Goal: Information Seeking & Learning: Find contact information

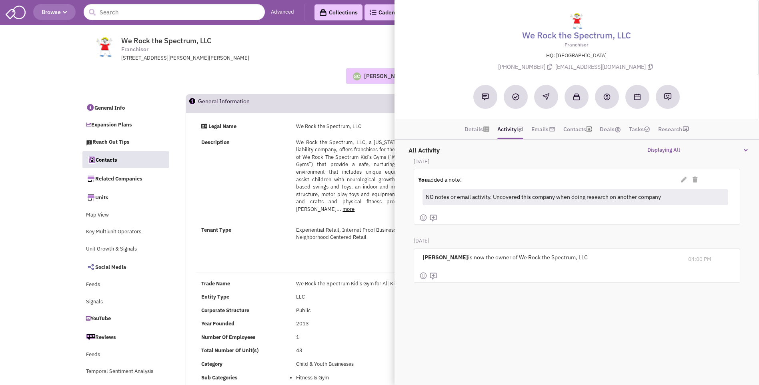
select select
click at [275, 141] on div "Description" at bounding box center [243, 143] width 95 height 8
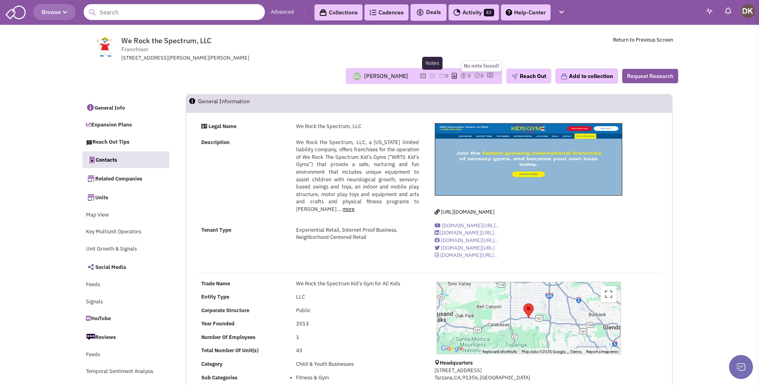
click at [430, 76] on img at bounding box center [433, 75] width 6 height 6
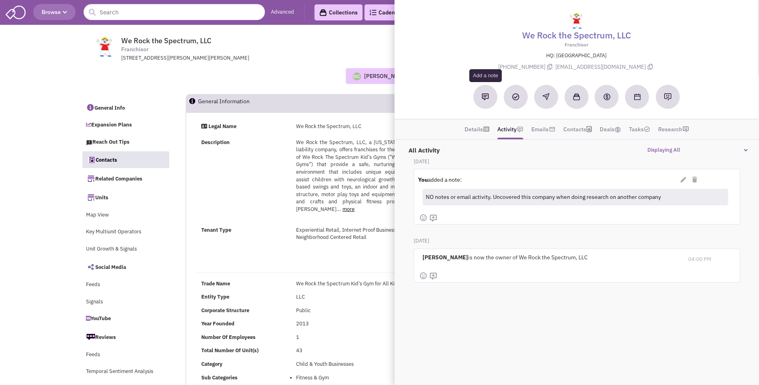
click at [484, 98] on img at bounding box center [485, 96] width 7 height 7
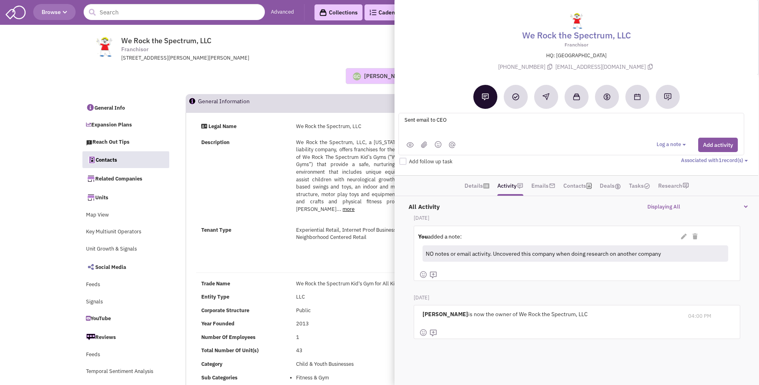
click at [465, 121] on textarea "Sent email to CEO" at bounding box center [503, 126] width 198 height 22
type textarea "Sent email to CEO Dina and Gail right hand person. Phone # pending"
click at [714, 144] on button "Add activity" at bounding box center [719, 145] width 40 height 14
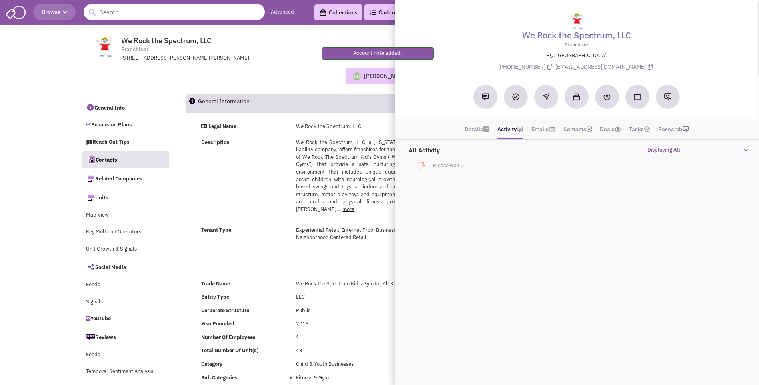
click at [238, 78] on div "Guillaume Chetail No note found! 0 0 0 Reach Out" at bounding box center [380, 76] width 608 height 16
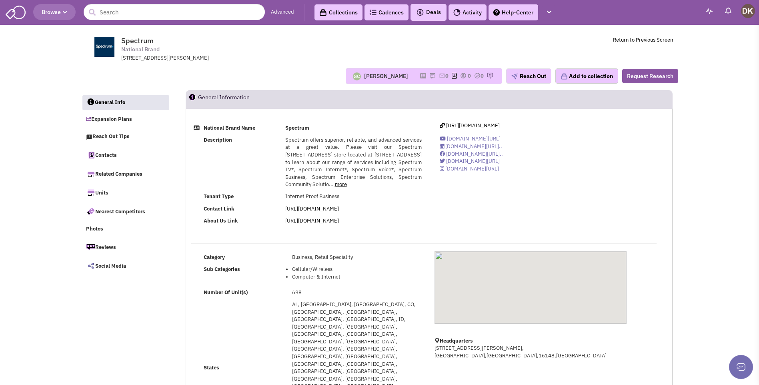
select select
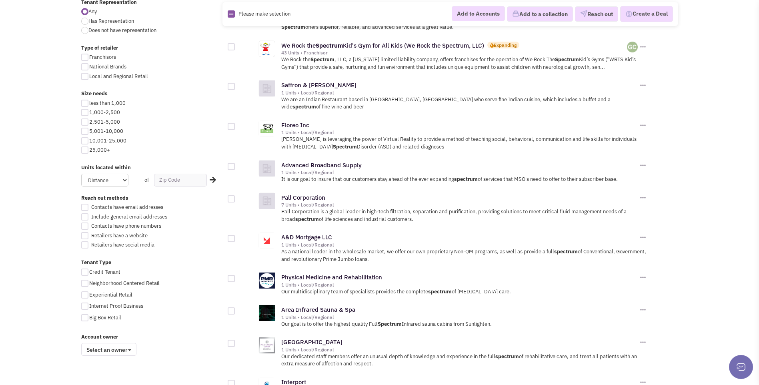
scroll to position [320, 0]
click at [308, 193] on link "Pall Corporation" at bounding box center [303, 197] width 44 height 8
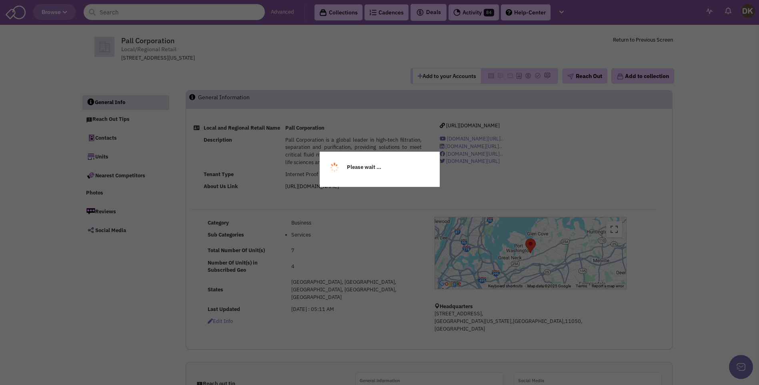
select select
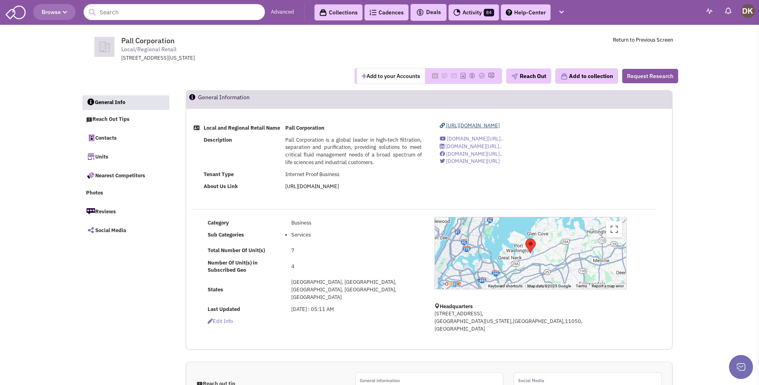
click at [480, 127] on span "https://www.pall.com/en/" at bounding box center [473, 125] width 54 height 7
click at [379, 78] on button "Add to your Accounts" at bounding box center [391, 75] width 68 height 15
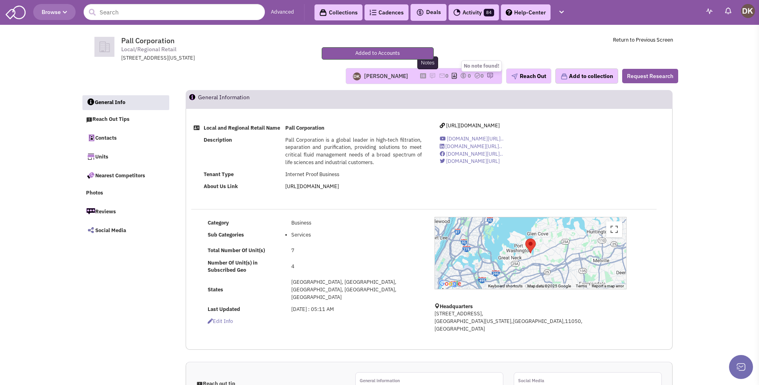
click at [430, 75] on img at bounding box center [433, 75] width 6 height 6
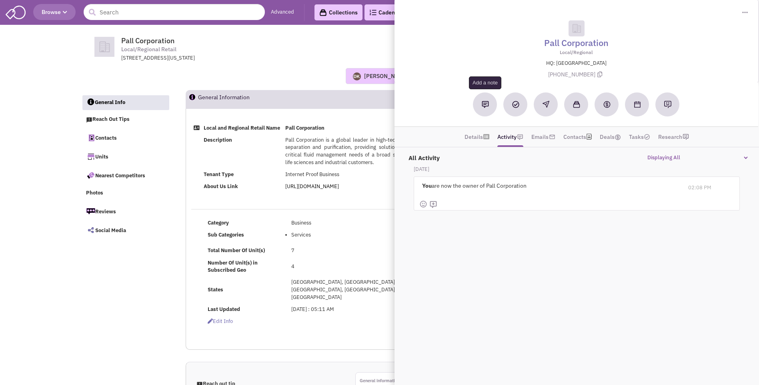
click at [484, 108] on img at bounding box center [485, 104] width 7 height 7
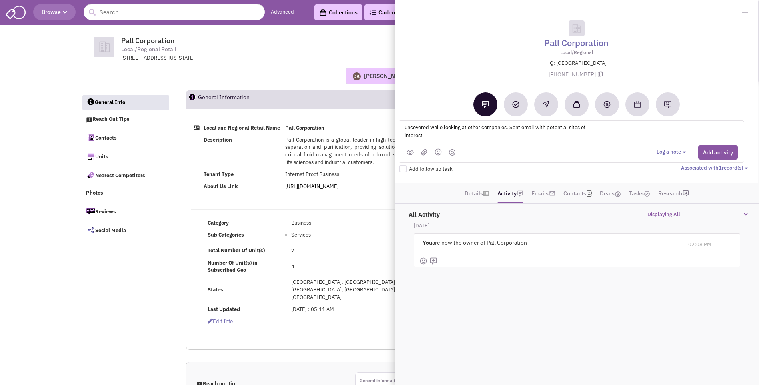
scroll to position [2, 0]
type textarea "uncovered while looking at other companies. Sent email with potential sites of …"
click at [715, 151] on button "Add activity" at bounding box center [719, 152] width 40 height 14
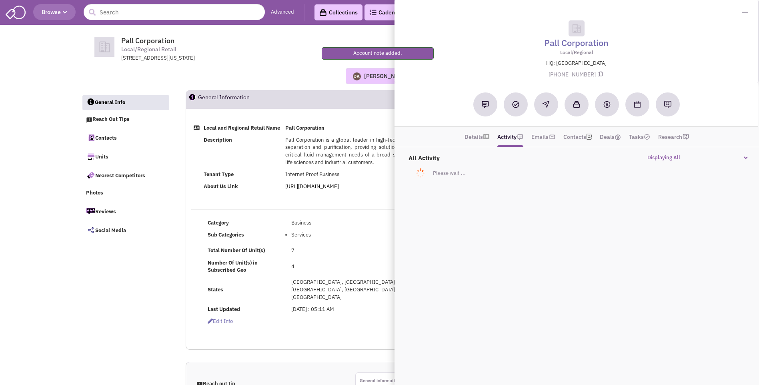
click at [297, 78] on div "Donnie Keller No note found! 0 0 0 Reach Out Add to collection" at bounding box center [380, 76] width 608 height 16
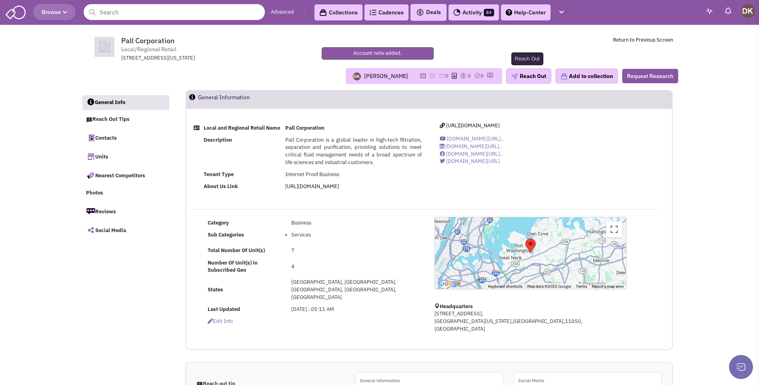
click at [534, 78] on button "Reach Out" at bounding box center [528, 75] width 45 height 15
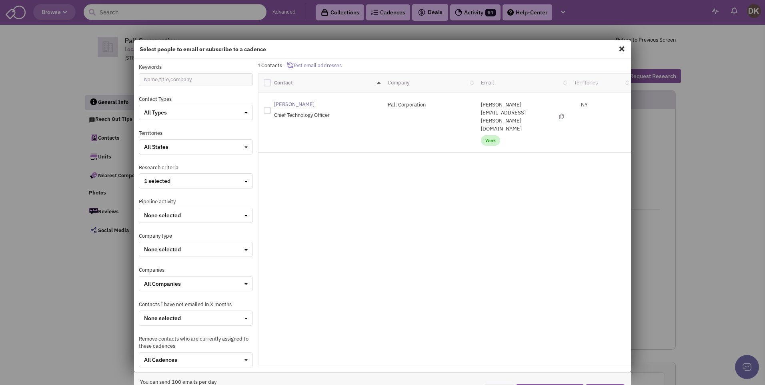
click at [617, 49] on span at bounding box center [622, 48] width 10 height 13
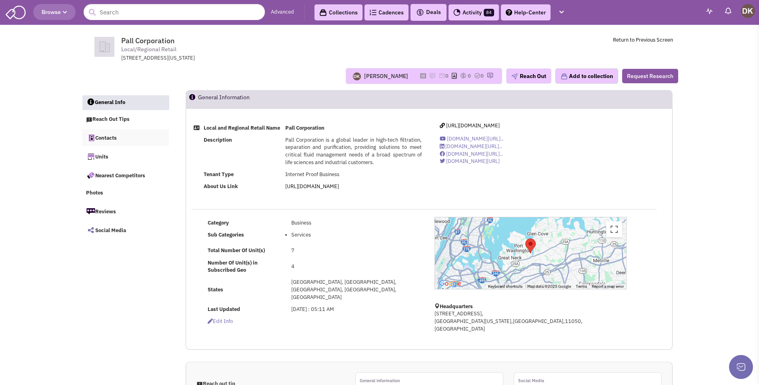
click at [108, 139] on link "Contacts" at bounding box center [125, 137] width 87 height 17
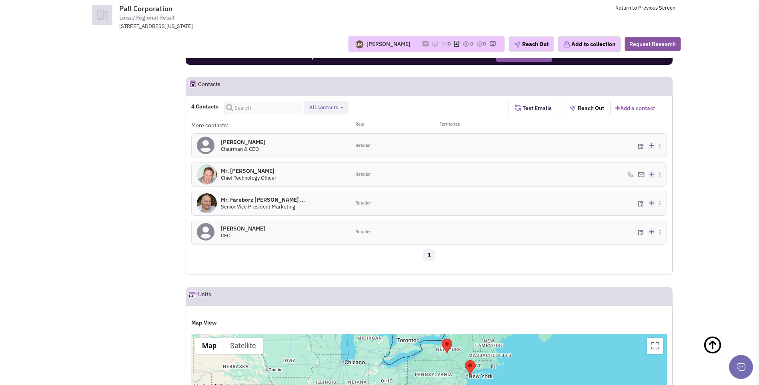
scroll to position [413, 0]
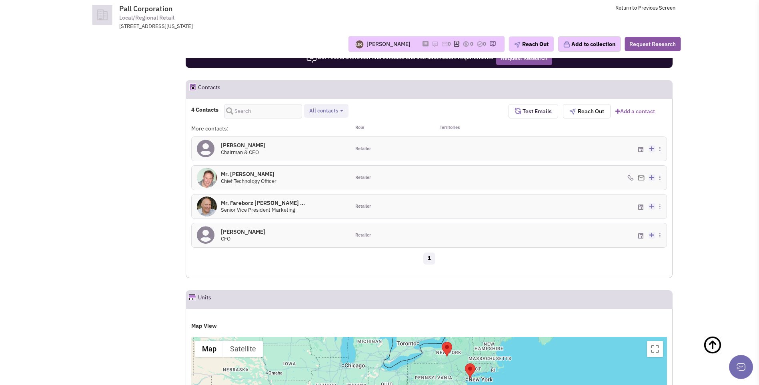
click at [206, 178] on img at bounding box center [207, 178] width 20 height 20
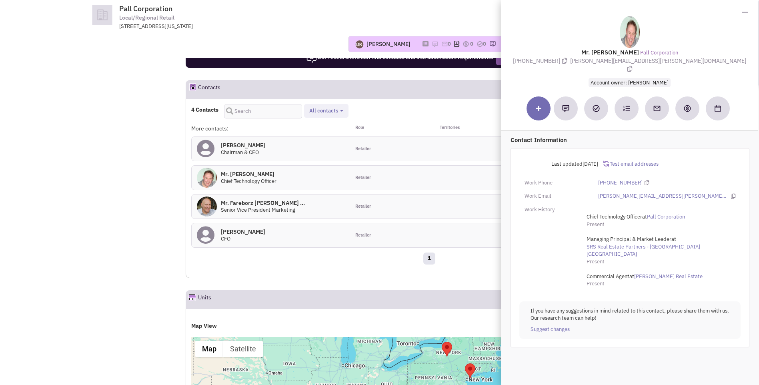
drag, startPoint x: 587, startPoint y: 50, endPoint x: 701, endPoint y: 60, distance: 114.1
click at [701, 60] on div "Mr. Martin Smith Pall Corporation (205) 259-2195 martin.smith@srsre.com Account…" at bounding box center [629, 51] width 249 height 70
copy div "Mr. Martin Smith Pall Corporation (205) 259-2195 martin.smith@srsre.com Account…"
click at [444, 92] on header "Contacts Request Research" at bounding box center [429, 89] width 487 height 18
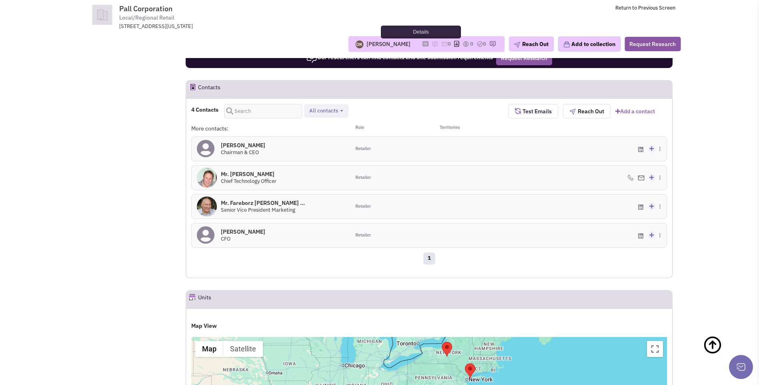
click at [423, 46] on icon at bounding box center [426, 44] width 6 height 4
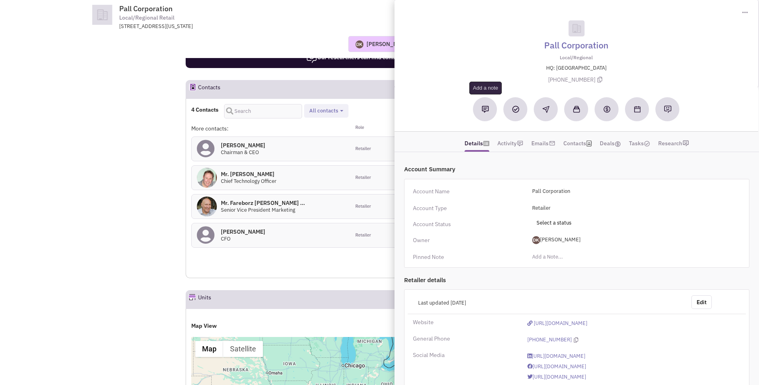
click at [483, 112] on img at bounding box center [485, 109] width 7 height 7
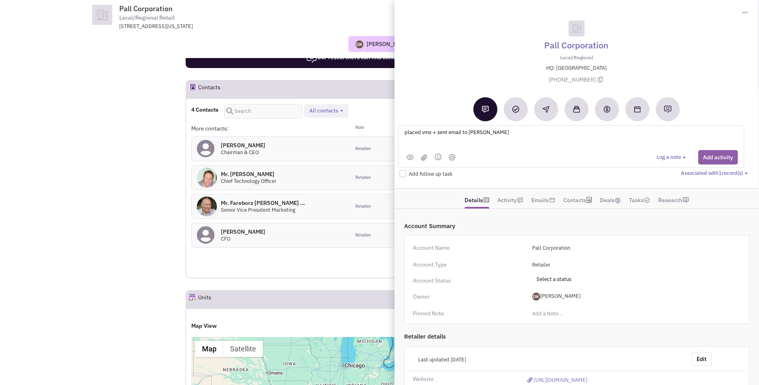
type textarea "placed vmx + sent email to Martin Smith"
click at [719, 158] on button "Add activity" at bounding box center [719, 157] width 40 height 14
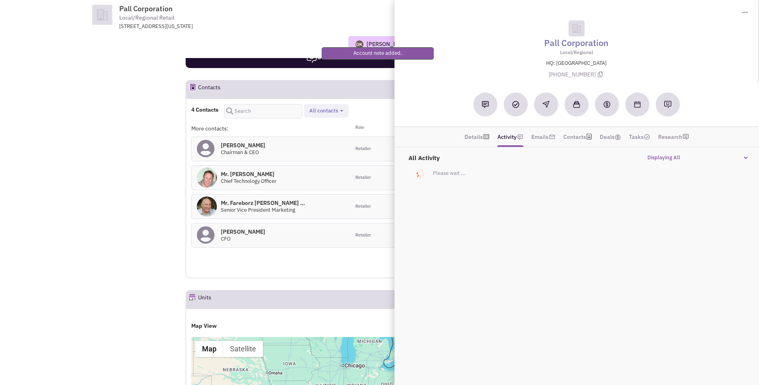
click at [255, 53] on div "Donnie Keller No note found! 0 0 0 Reach Out Add to collection" at bounding box center [379, 44] width 613 height 28
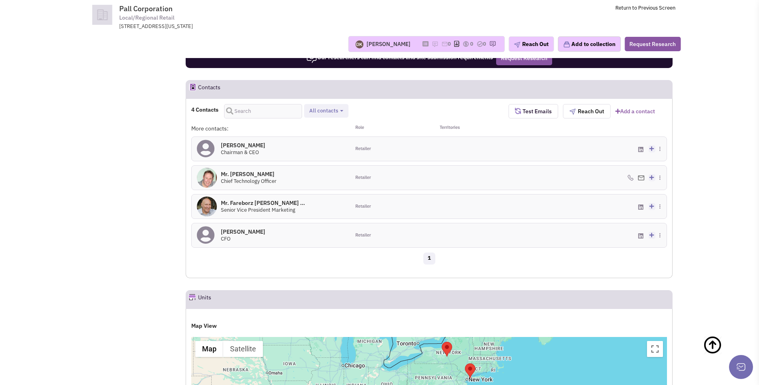
click at [380, 43] on div "Donnie Keller" at bounding box center [389, 44] width 44 height 8
click at [432, 45] on img at bounding box center [435, 44] width 6 height 6
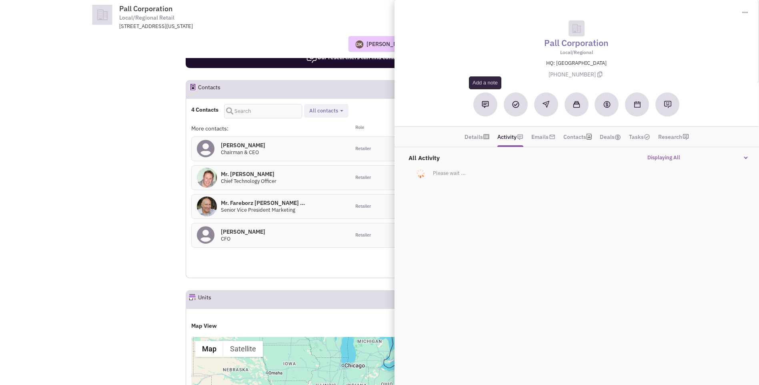
click at [486, 108] on button at bounding box center [486, 104] width 24 height 24
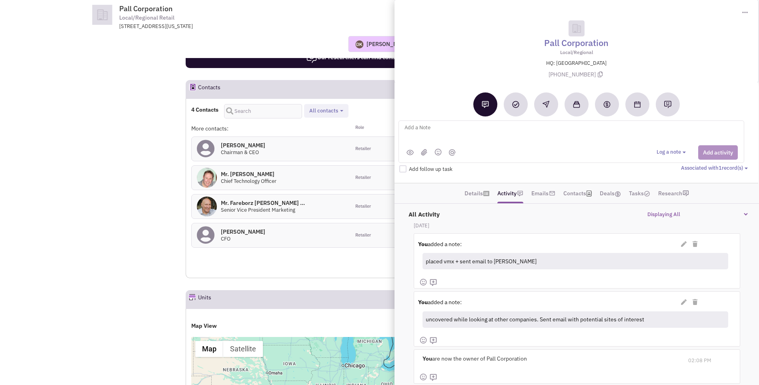
click at [416, 129] on textarea at bounding box center [503, 134] width 198 height 22
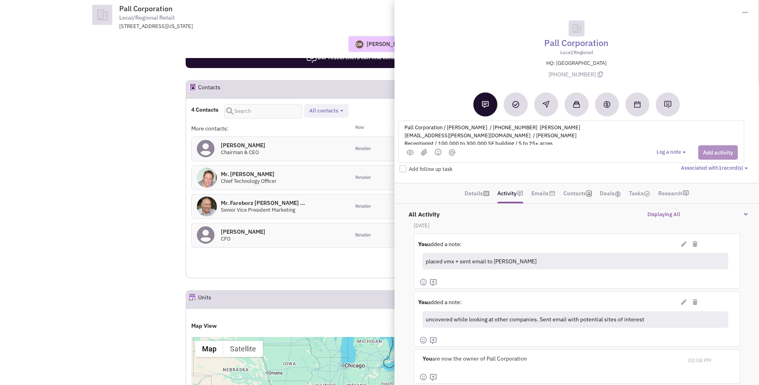
type textarea "Pall Corporation / Martin Smith / (205) 259-2195 martin.smith@srsre.com / Jacki…"
click at [713, 153] on div "Log a note Select type" at bounding box center [697, 152] width 81 height 14
click at [575, 134] on textarea "Pall Corporation / Martin Smith / (205) 259-2195 martin.smith@srsre.com / Jacki…" at bounding box center [503, 134] width 198 height 22
click at [486, 111] on button at bounding box center [486, 104] width 24 height 24
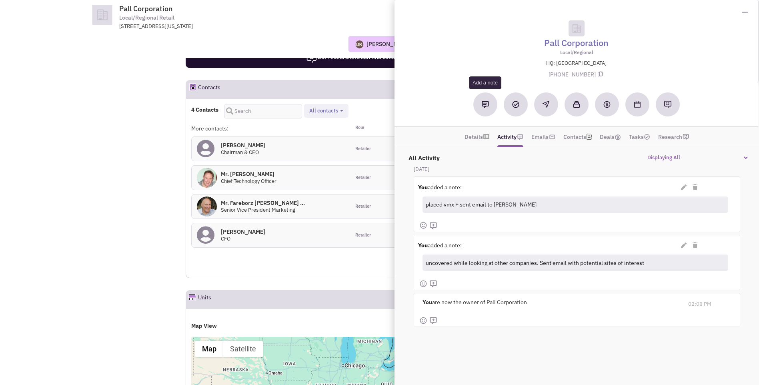
click at [488, 109] on button at bounding box center [486, 104] width 24 height 24
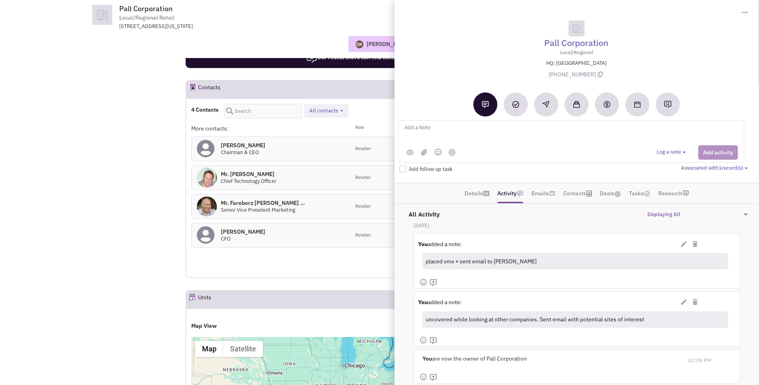
click at [445, 130] on textarea at bounding box center [503, 134] width 198 height 22
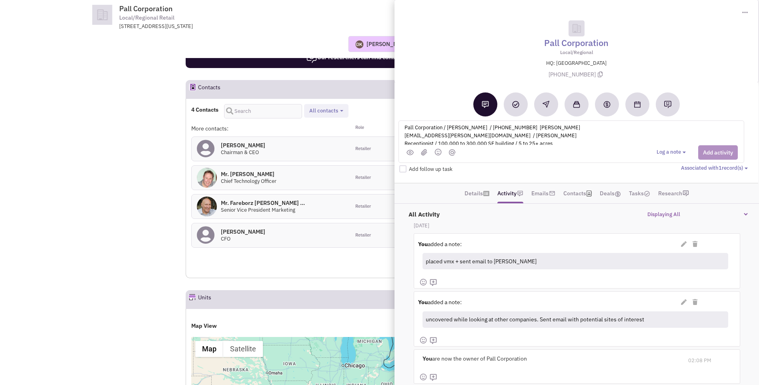
click at [713, 155] on div "Log a note Select type" at bounding box center [697, 152] width 81 height 14
click at [591, 126] on textarea "Pall Corporation / Martin Smith / (205) 259-2195 martin.smith@srsre.com / Jacki…" at bounding box center [503, 134] width 198 height 22
type textarea "placed vmx for Martin SMith - Receptionist Jackie 100,000 to 300,000 SF buildin…"
click at [712, 155] on button "Add activity" at bounding box center [719, 152] width 40 height 14
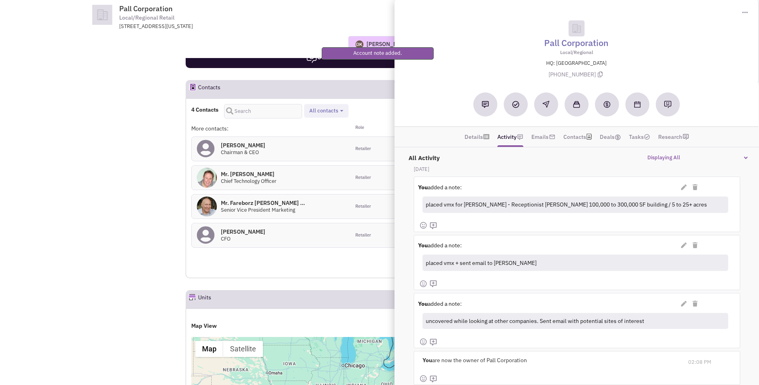
click at [271, 43] on div "Donnie Keller No note found! 0 0 0 Reach Out Add to collection" at bounding box center [379, 44] width 613 height 16
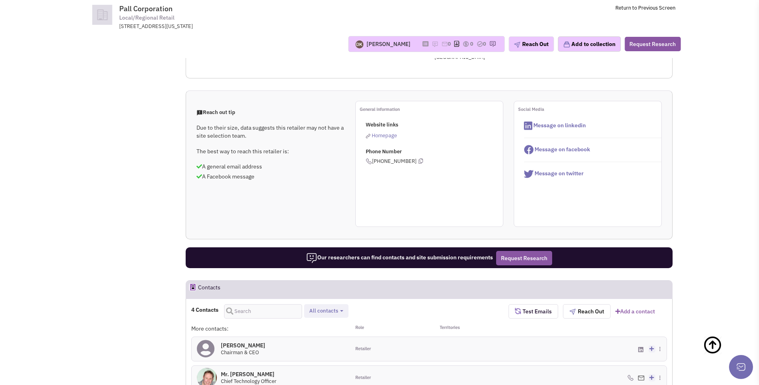
scroll to position [0, 0]
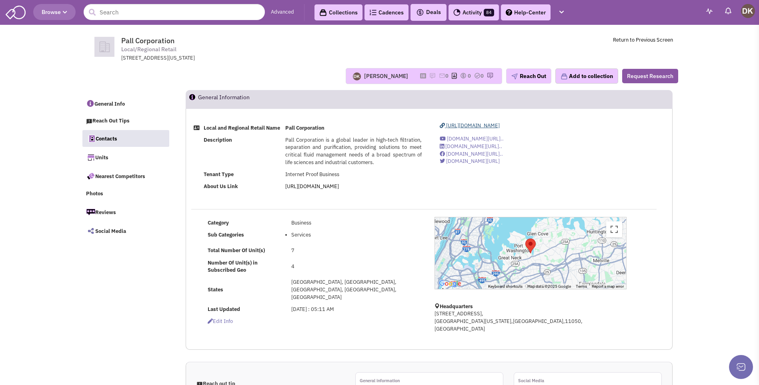
click at [462, 127] on span "https://www.pall.com/en/" at bounding box center [473, 125] width 54 height 7
click at [126, 17] on input "text" at bounding box center [174, 12] width 181 height 16
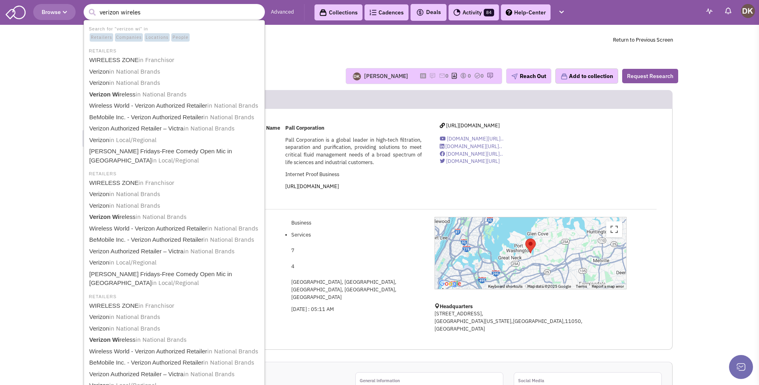
type input "verizon wireless"
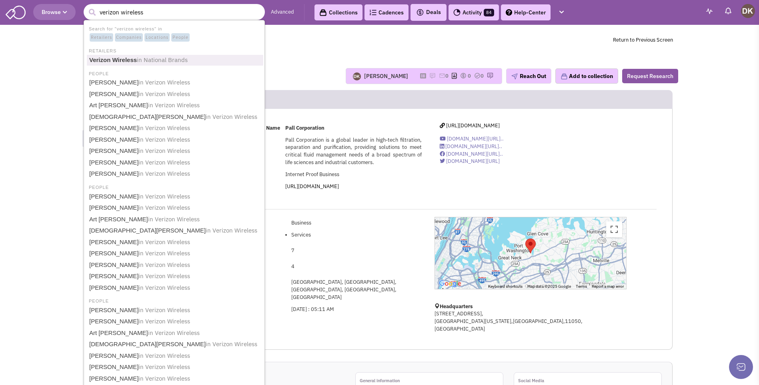
click at [119, 62] on b "Verizon Wireless" at bounding box center [113, 59] width 48 height 7
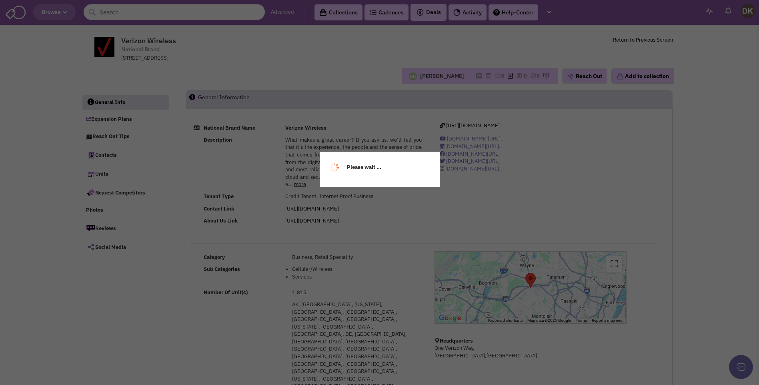
select select
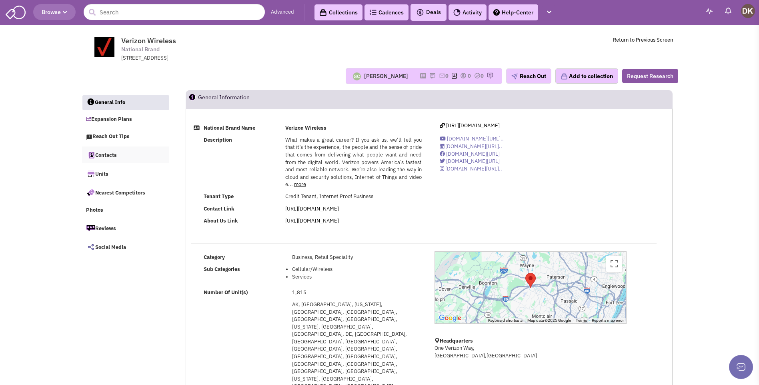
click at [110, 157] on link "Contacts" at bounding box center [125, 155] width 87 height 17
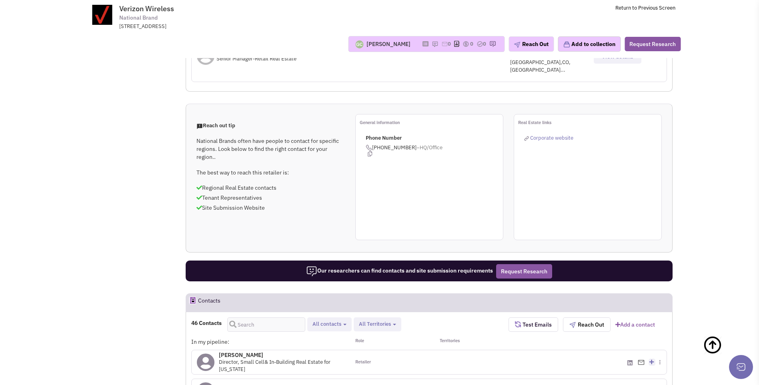
scroll to position [500, 0]
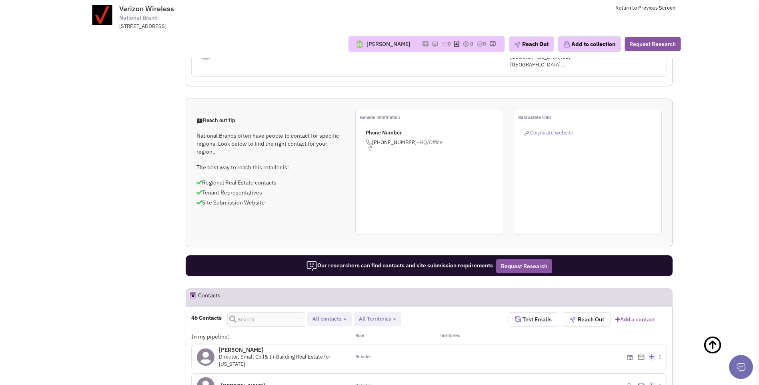
select select
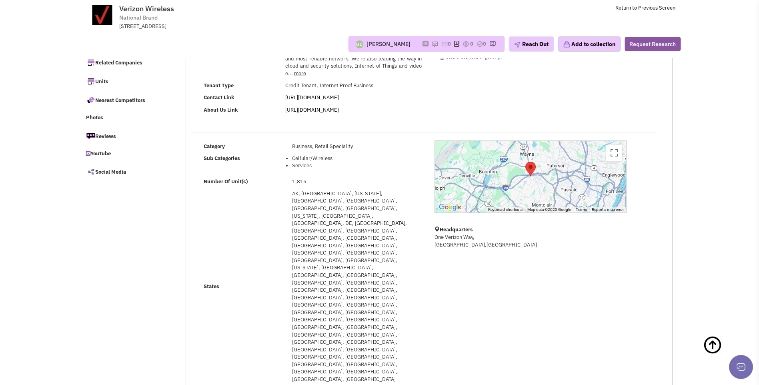
scroll to position [0, 0]
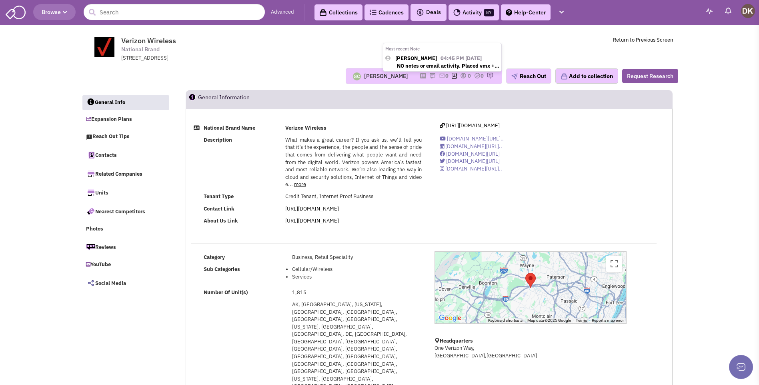
click at [430, 76] on img at bounding box center [433, 75] width 6 height 6
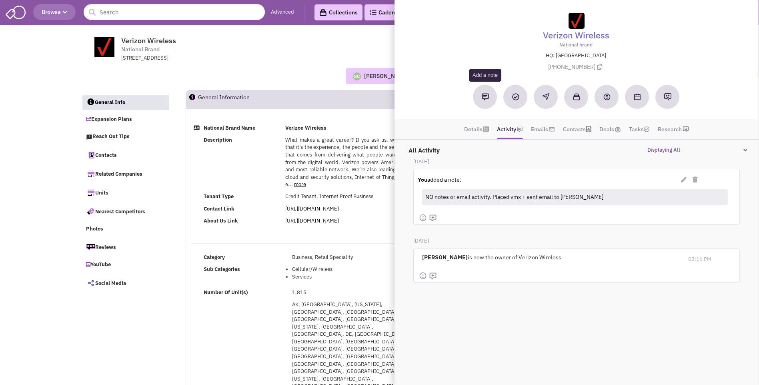
click at [487, 101] on button at bounding box center [486, 97] width 24 height 24
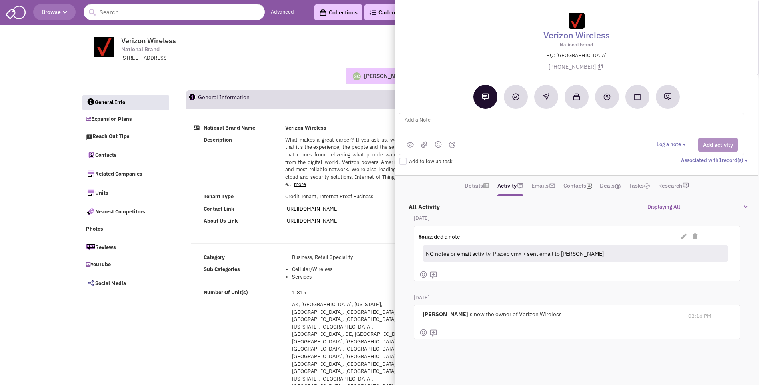
click at [417, 119] on textarea at bounding box center [503, 126] width 198 height 22
click at [511, 127] on textarea "received response from Rob. He provided names and email for the WV territory Re…" at bounding box center [503, 126] width 198 height 22
type textarea "received response from Rob. He provided names and email for the WV territory Re…"
click at [715, 145] on button "Add activity" at bounding box center [719, 145] width 40 height 14
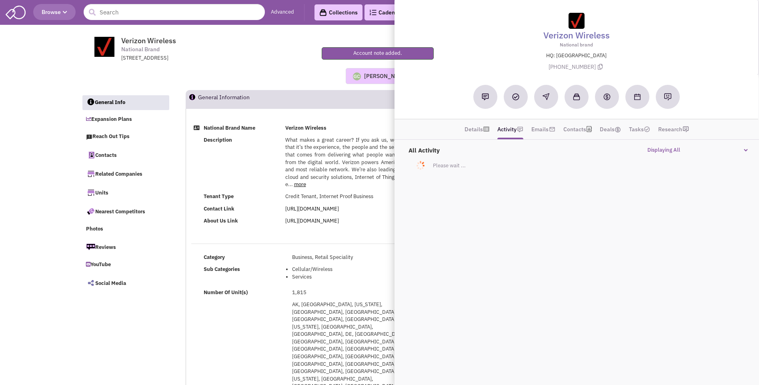
click at [264, 67] on div "Guillaume Chetail Most recent Note Donnie Keller 04:45 PM on 09/10/2025 NO note…" at bounding box center [380, 76] width 608 height 28
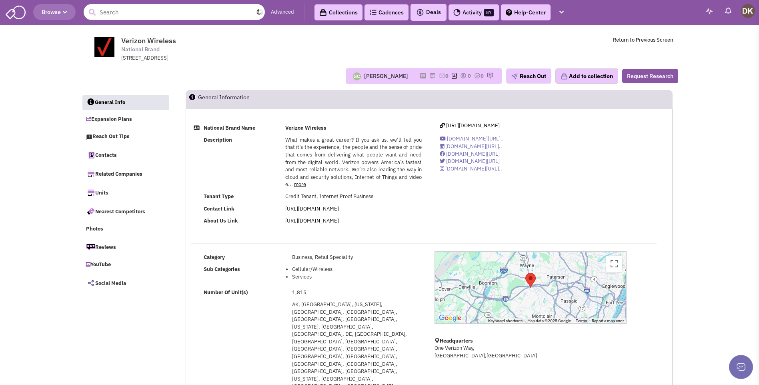
click at [135, 15] on input "text" at bounding box center [174, 12] width 181 height 16
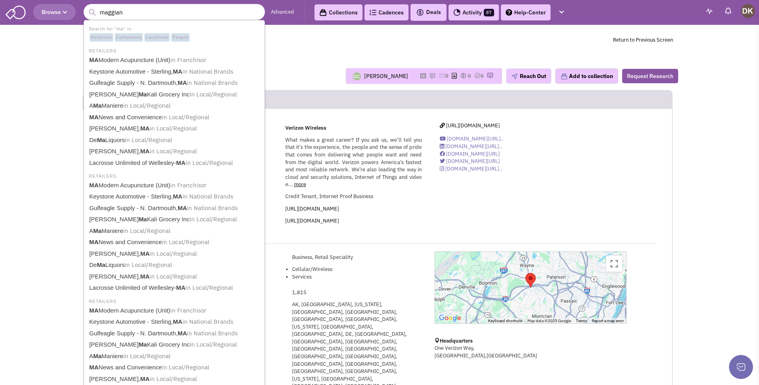
type input "maggiano"
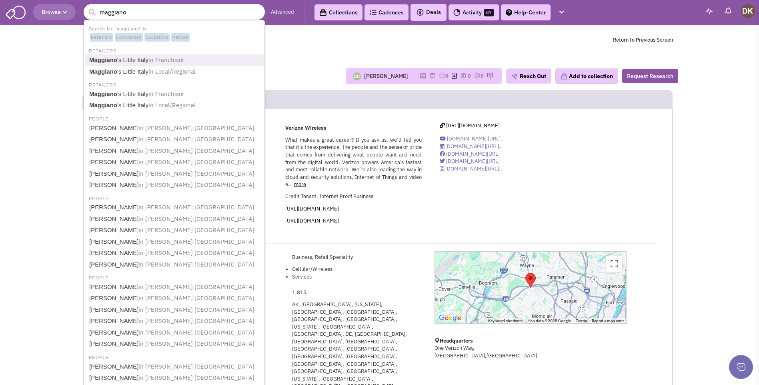
click at [118, 60] on link "Maggiano 's Little Italy in Franchisor" at bounding box center [175, 60] width 177 height 11
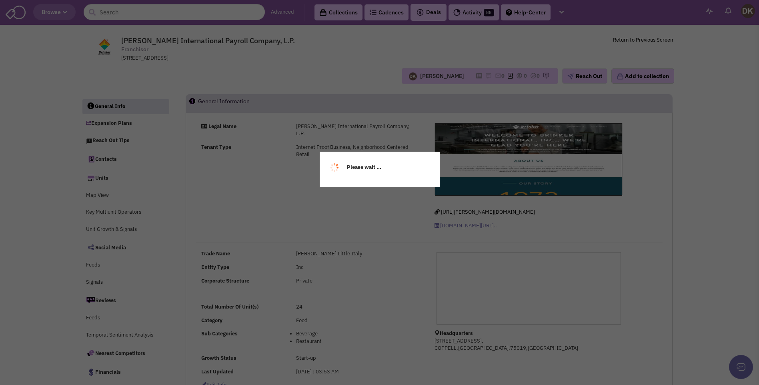
select select
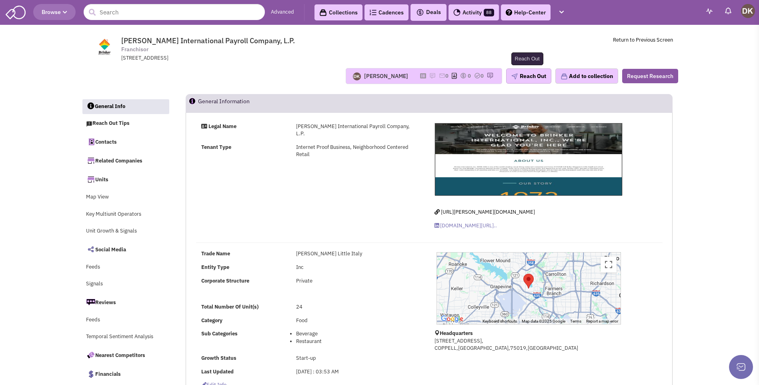
click at [530, 80] on button "Reach Out" at bounding box center [528, 75] width 45 height 15
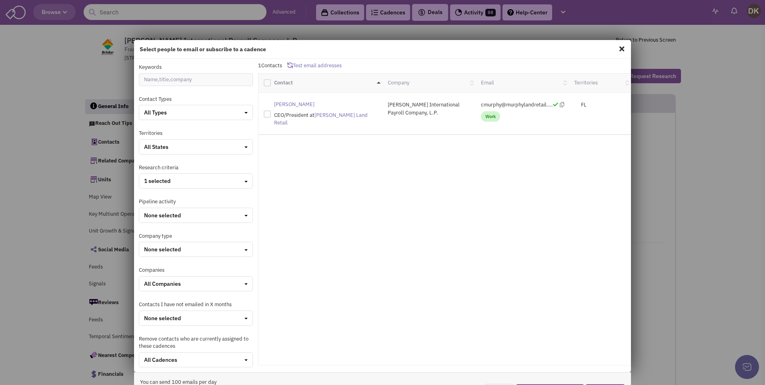
click at [617, 48] on span at bounding box center [622, 48] width 10 height 13
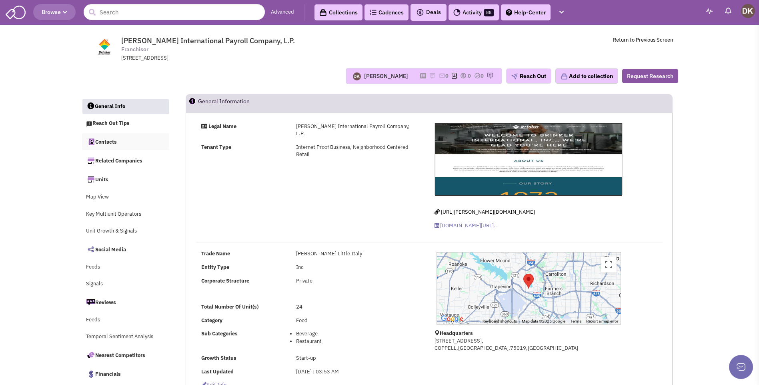
click at [108, 143] on link "Contacts" at bounding box center [125, 141] width 87 height 17
click at [135, 14] on input "text" at bounding box center [174, 12] width 181 height 16
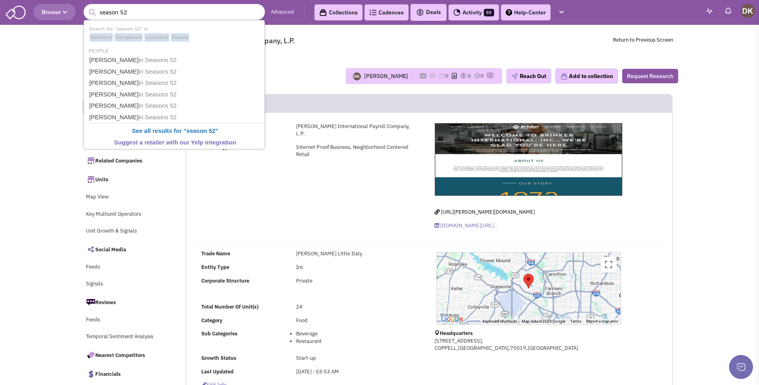
type input "season 52"
click at [86, 6] on button "submit" at bounding box center [92, 12] width 12 height 12
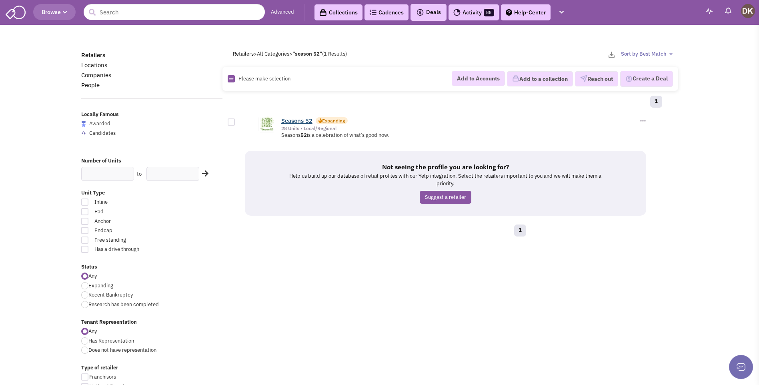
click at [294, 120] on link "Seasons 52" at bounding box center [296, 121] width 31 height 8
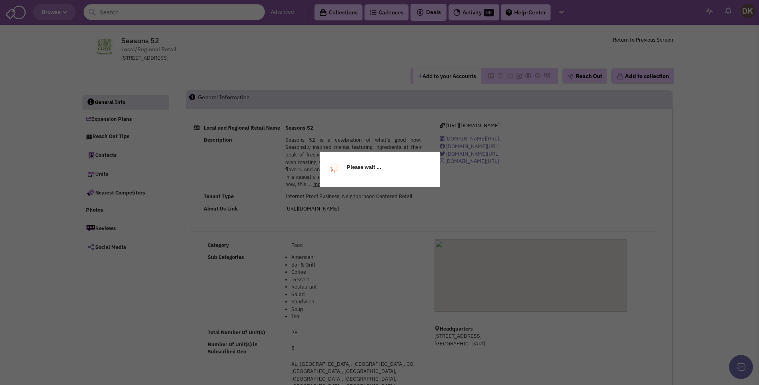
select select
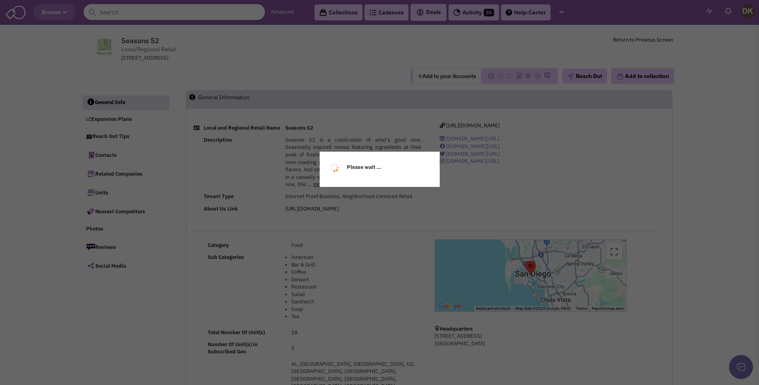
select select
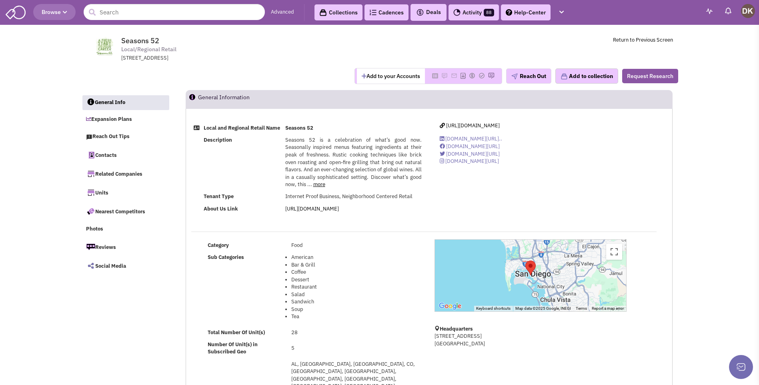
click at [384, 74] on button "Add to your Accounts" at bounding box center [391, 75] width 68 height 15
click at [120, 120] on link "Expansion Plans" at bounding box center [125, 119] width 87 height 15
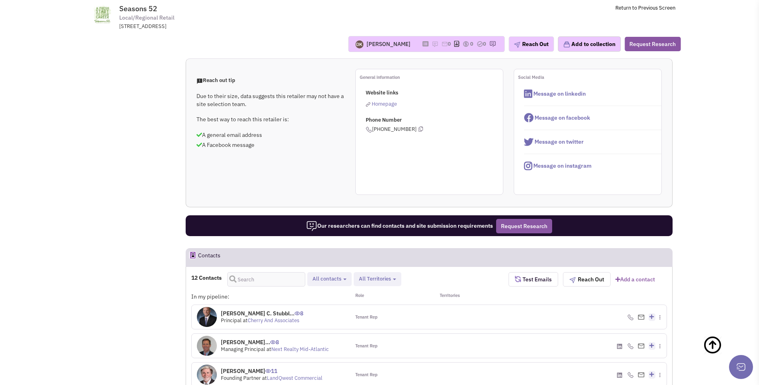
scroll to position [251, 0]
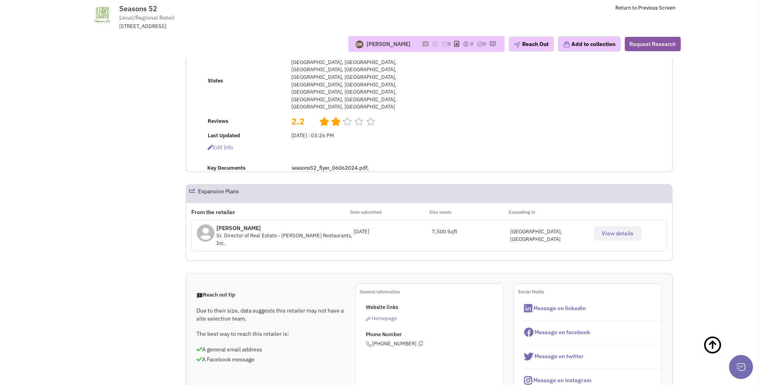
click at [610, 230] on span "View details" at bounding box center [618, 233] width 32 height 7
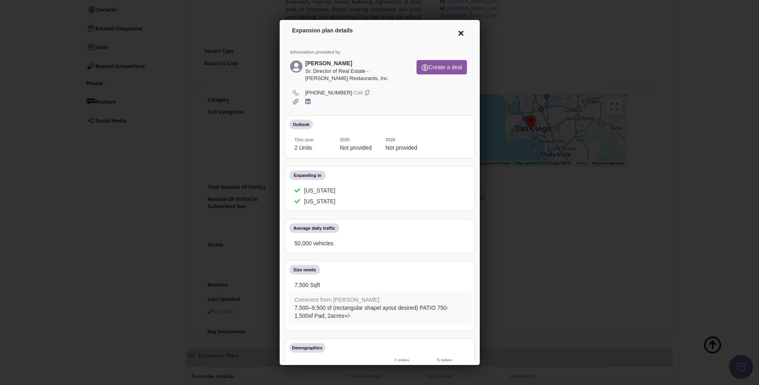
scroll to position [11, 0]
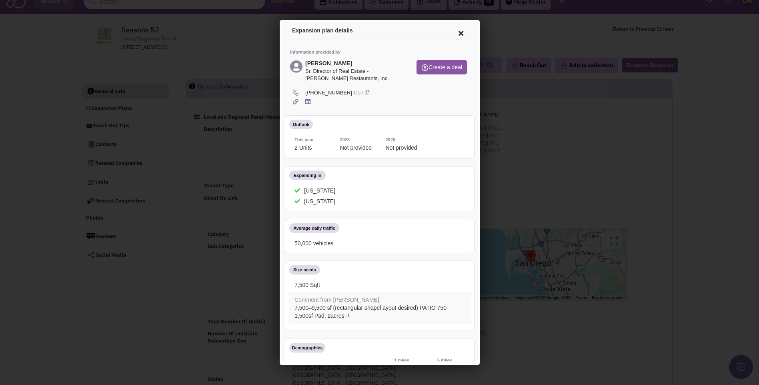
click at [455, 33] on icon at bounding box center [459, 31] width 17 height 19
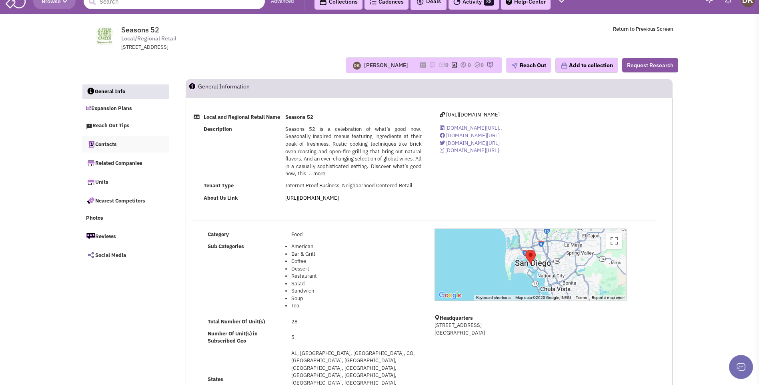
click at [108, 147] on link "Contacts" at bounding box center [125, 144] width 87 height 17
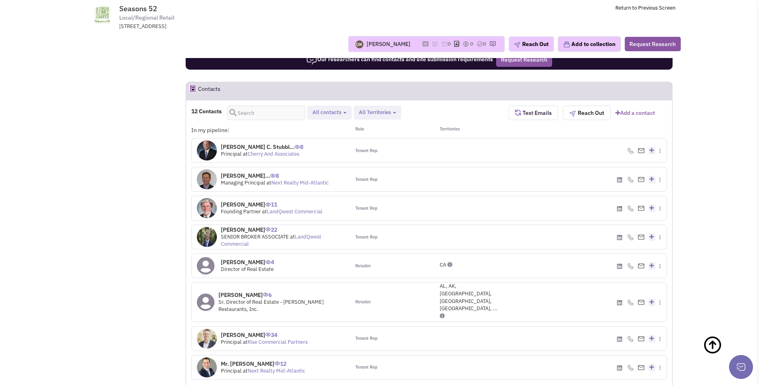
scroll to position [672, 0]
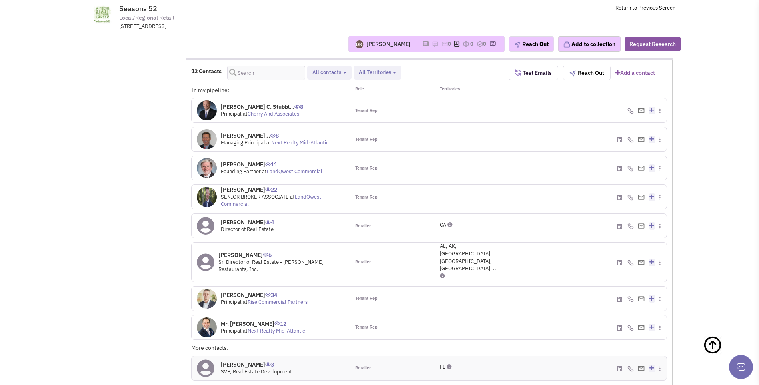
click at [210, 217] on icon at bounding box center [206, 226] width 18 height 18
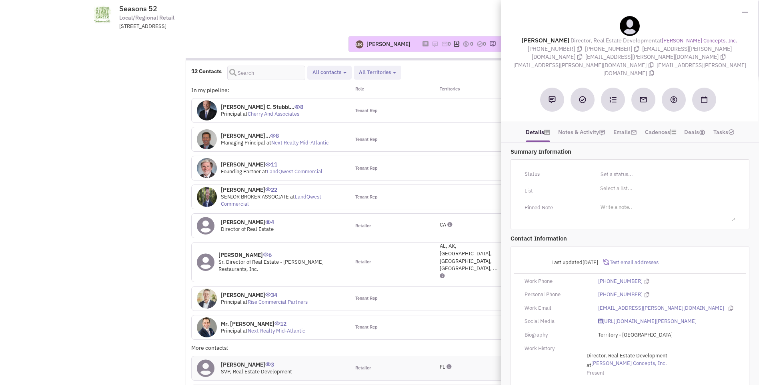
click at [399, 243] on div "Retailer" at bounding box center [389, 262] width 79 height 39
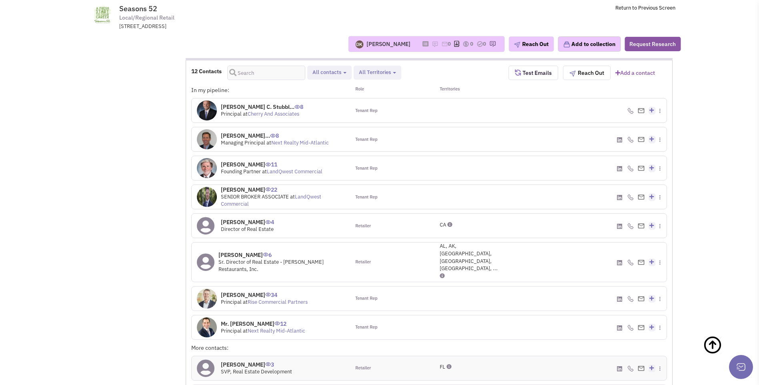
click at [208, 253] on icon at bounding box center [206, 262] width 18 height 18
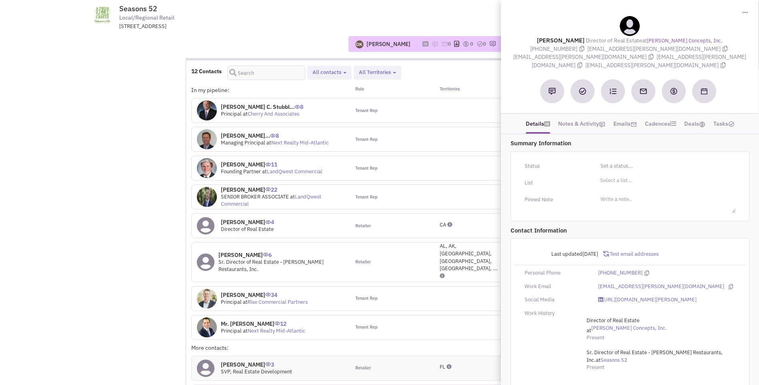
drag, startPoint x: 552, startPoint y: 37, endPoint x: 702, endPoint y: 56, distance: 151.7
click at [702, 56] on div "Jason Holland Director of Real Estate at Darden Concepts, Inc. (615) 403-9875 j…" at bounding box center [629, 42] width 249 height 53
copy div "Jason Holland Director of Real Estate at Darden Concepts, Inc. (615) 403-9875 j…"
click at [334, 251] on h4 "Jason Holland 6" at bounding box center [282, 254] width 126 height 7
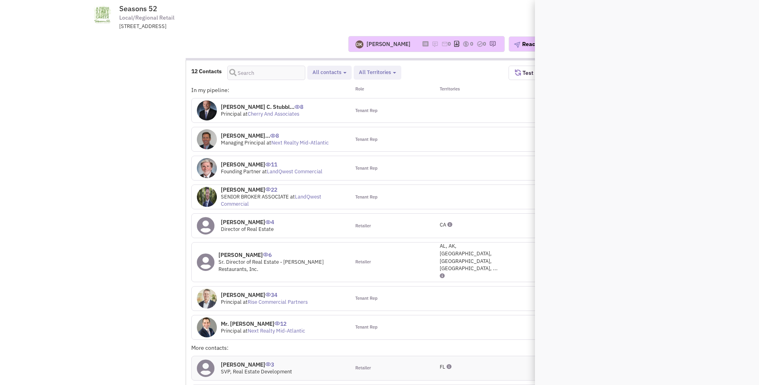
click at [444, 273] on icon at bounding box center [442, 275] width 5 height 5
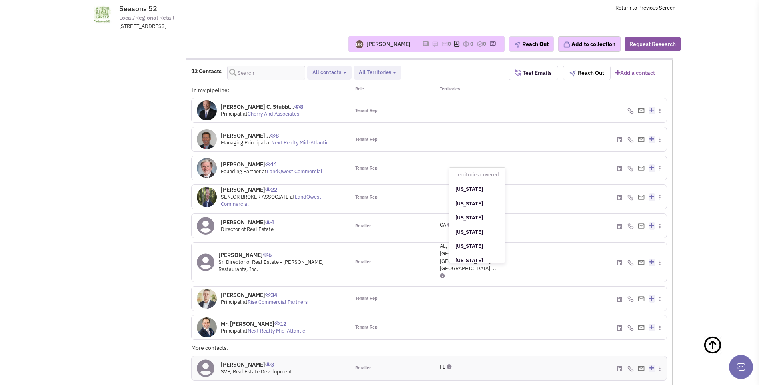
click at [441, 273] on icon at bounding box center [442, 275] width 5 height 5
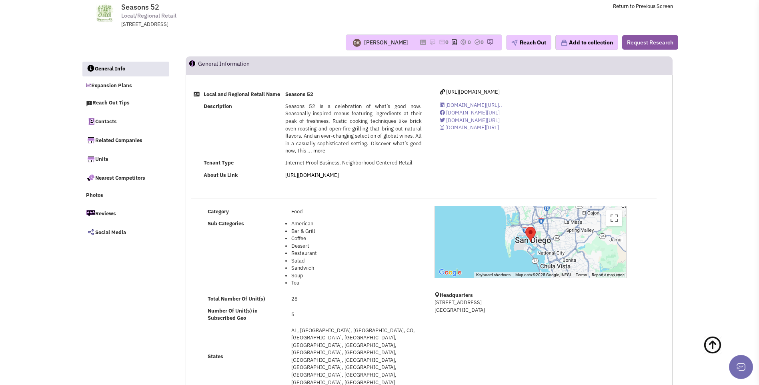
scroll to position [0, 0]
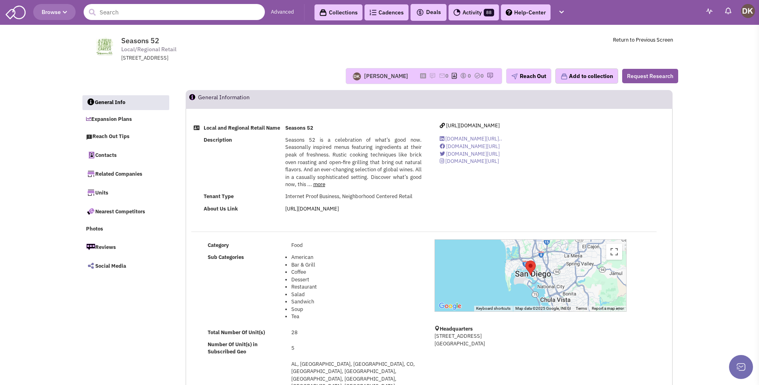
click at [151, 12] on input "text" at bounding box center [174, 12] width 181 height 16
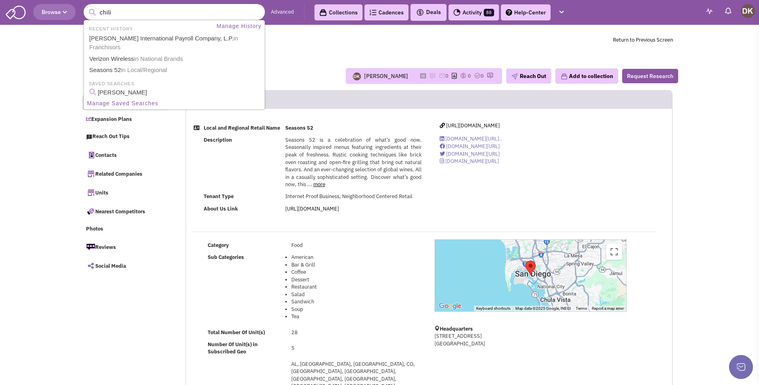
type input "chilis"
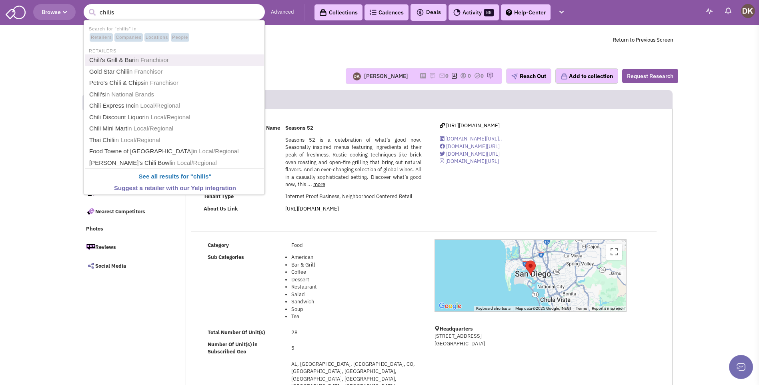
click at [140, 63] on span "in Franchisor" at bounding box center [151, 59] width 35 height 7
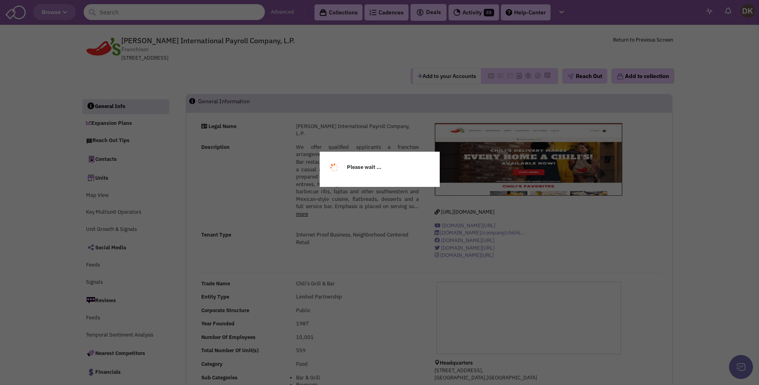
select select
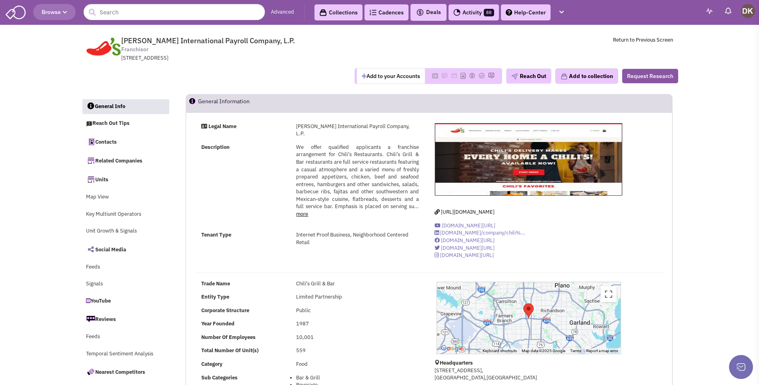
click at [369, 79] on button "Add to your Accounts" at bounding box center [391, 75] width 68 height 15
click at [112, 125] on link "Reach Out Tips" at bounding box center [125, 123] width 87 height 15
click at [430, 77] on img at bounding box center [433, 75] width 6 height 6
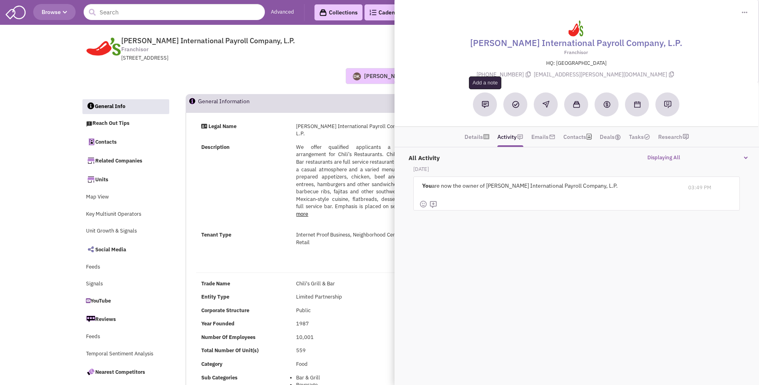
click at [483, 107] on img at bounding box center [485, 104] width 7 height 7
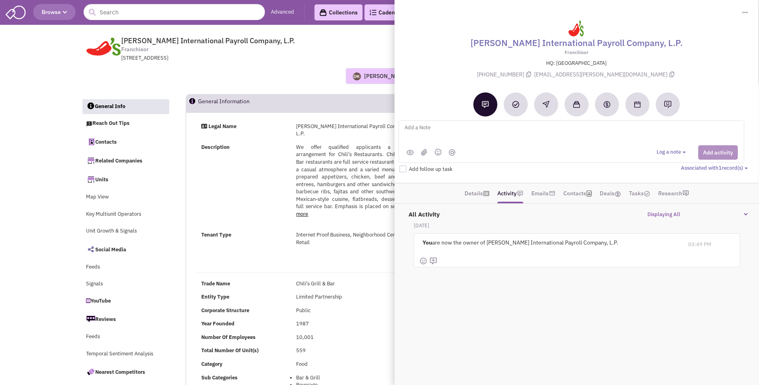
click at [413, 131] on textarea at bounding box center [503, 134] width 198 height 22
type textarea "confirmed contact - sent email to Deb Chappell"
click button "Add activity"
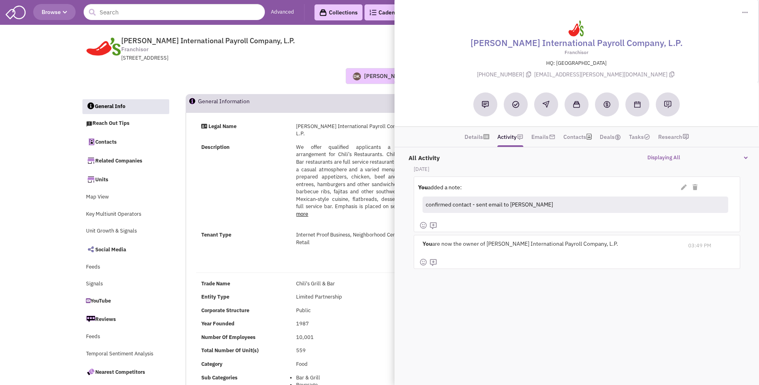
click header "Browse Advanced Collections Cadences 0 Deals"
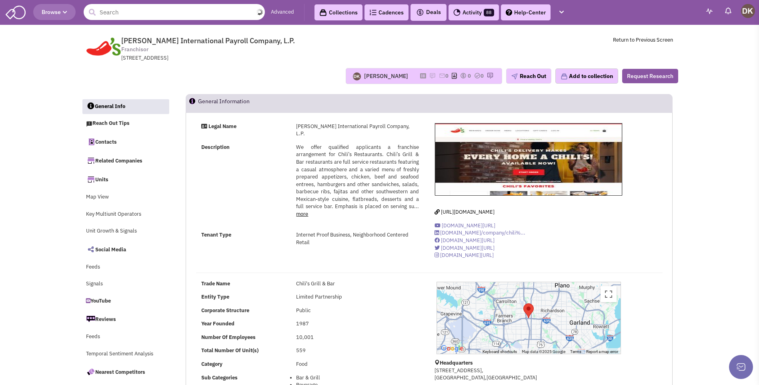
click input "text"
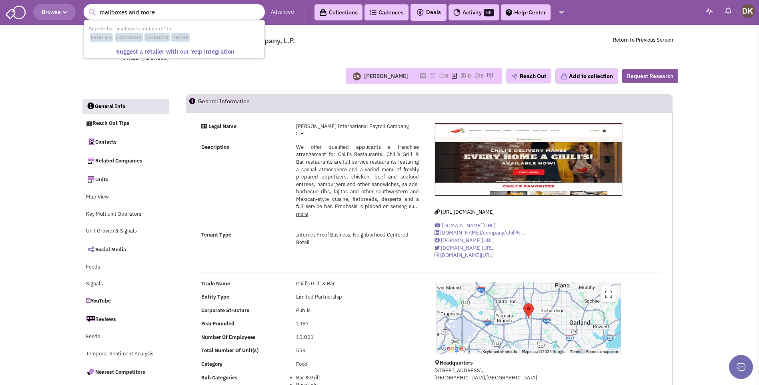
type input "mailboxes and more"
click button "submit"
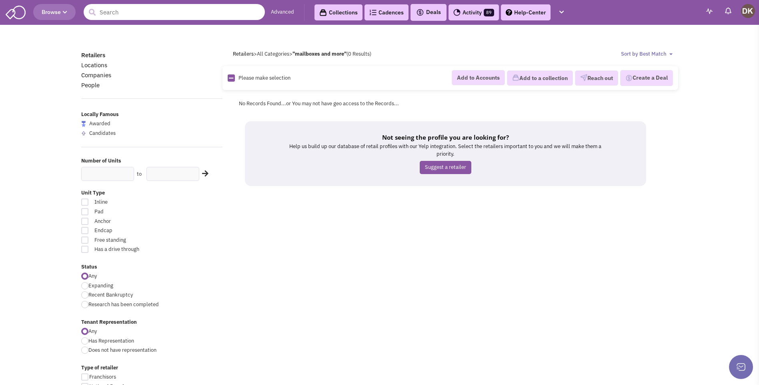
click at [153, 14] on input "text" at bounding box center [174, 12] width 181 height 16
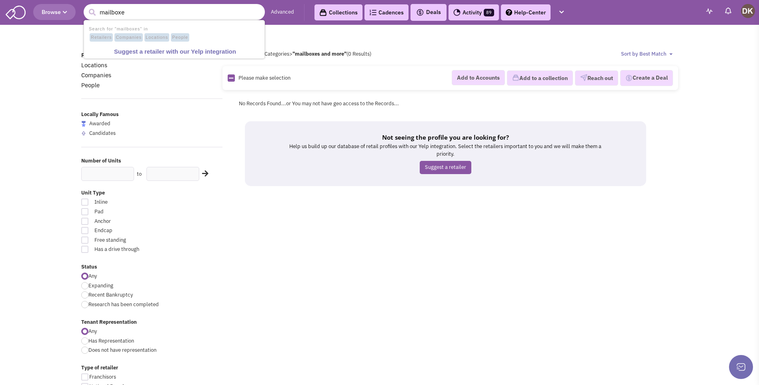
type input "mailbox"
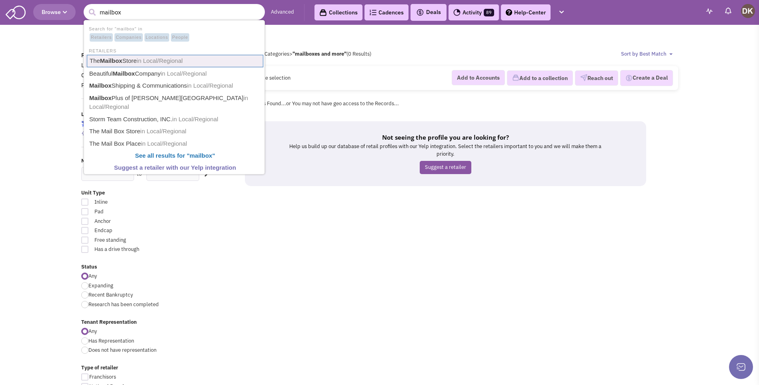
click at [128, 63] on link "The Mailbox Store in Local/Regional" at bounding box center [175, 61] width 177 height 12
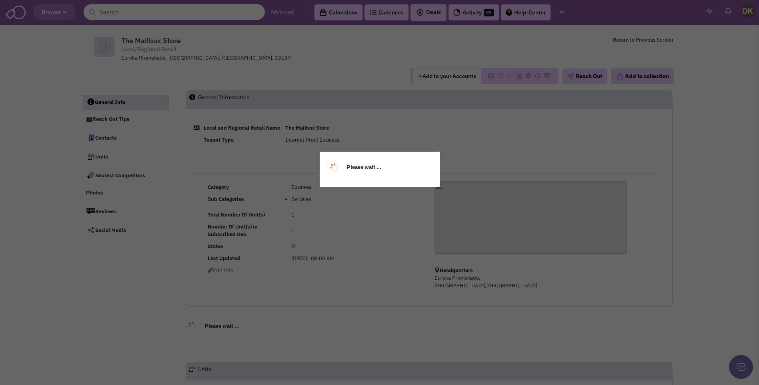
select select
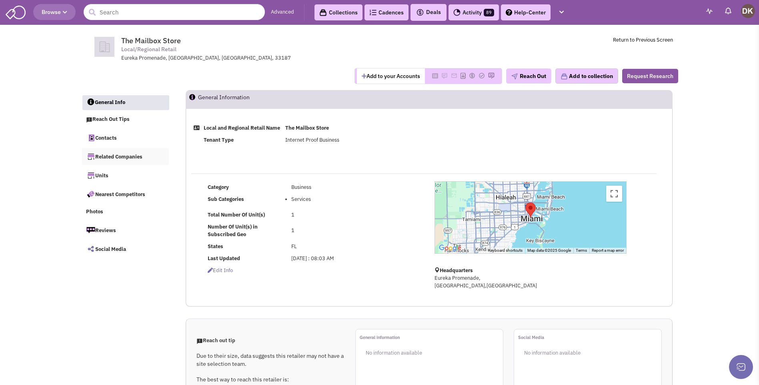
click at [126, 157] on link "Related Companies" at bounding box center [125, 156] width 87 height 17
click at [191, 14] on input "text" at bounding box center [174, 12] width 181 height 16
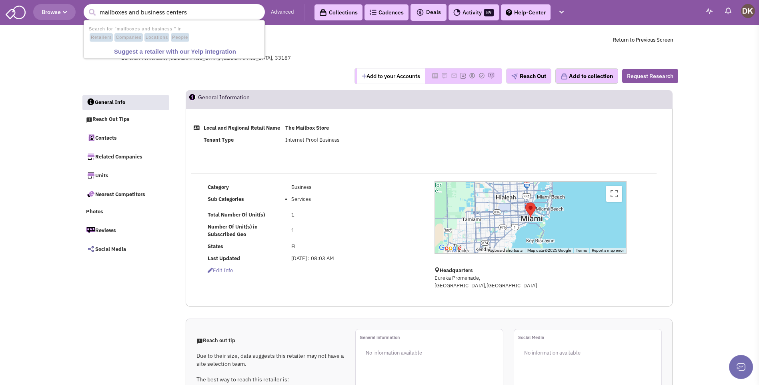
type input "mailboxes and business centers"
click at [86, 6] on button "submit" at bounding box center [92, 12] width 12 height 12
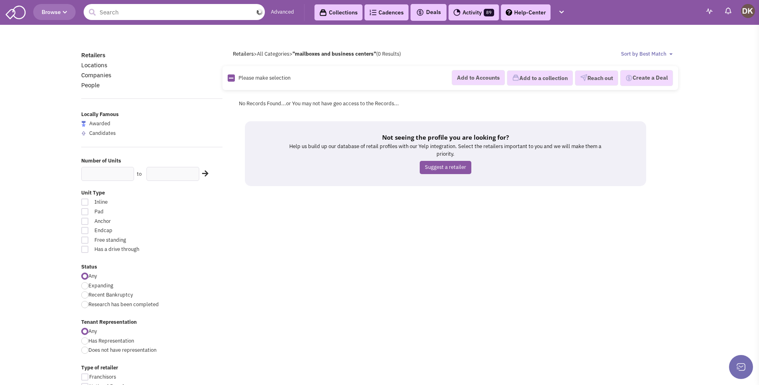
click at [145, 12] on input "text" at bounding box center [174, 12] width 181 height 16
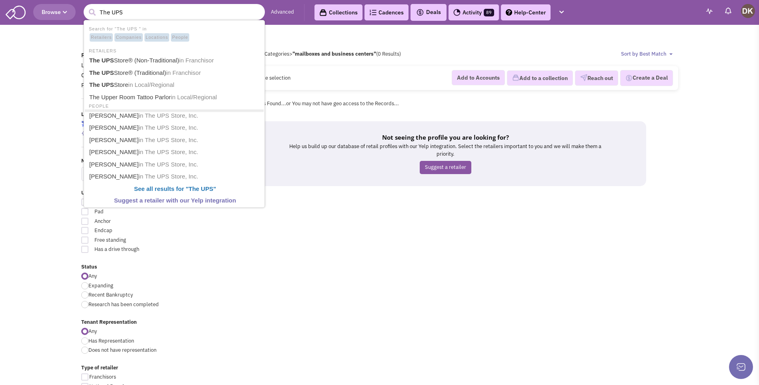
type input "The UPS S"
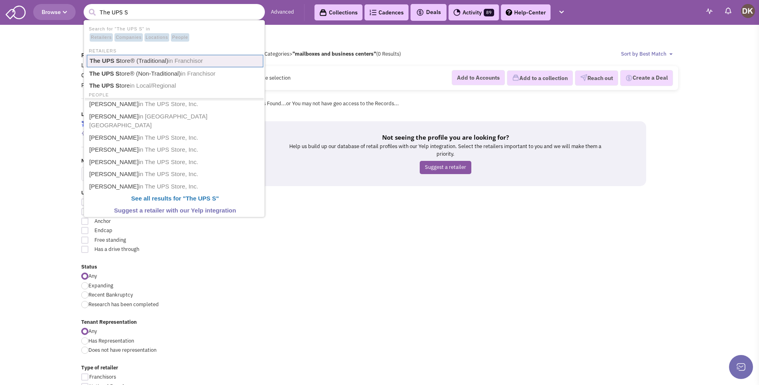
click at [130, 64] on link "The UPS S tore® (Traditional) in Franchisor" at bounding box center [175, 61] width 177 height 12
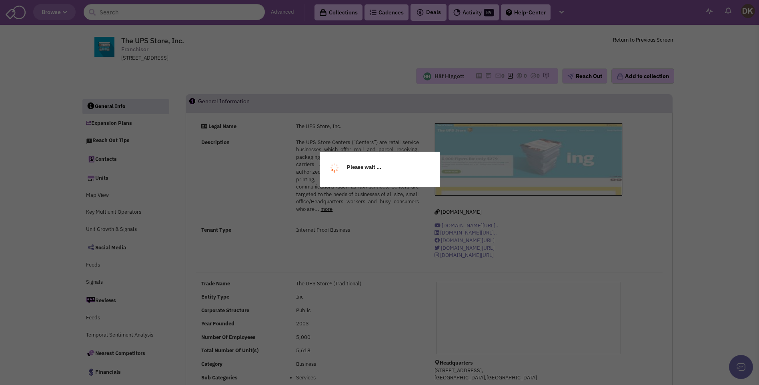
select select
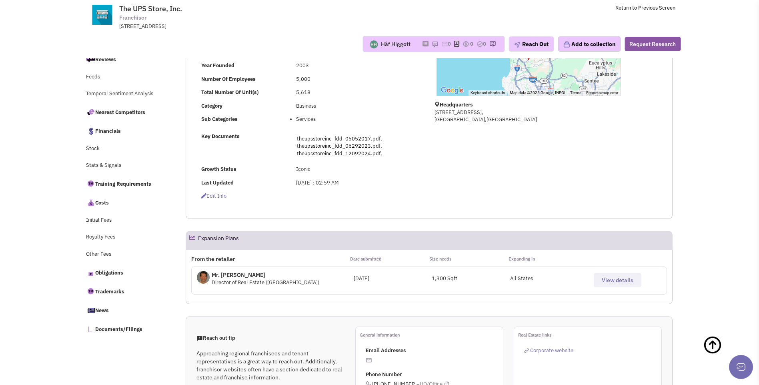
select select
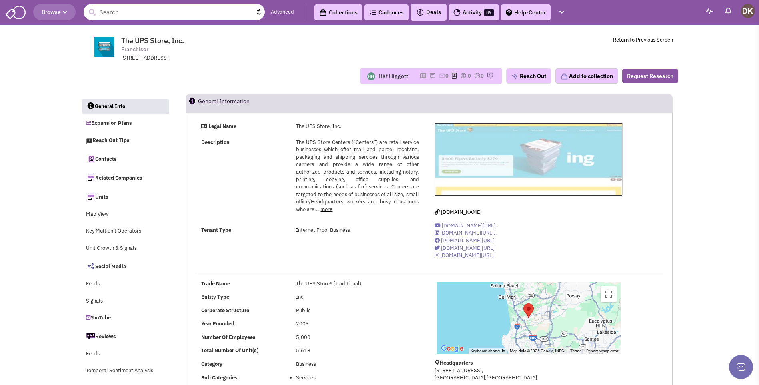
click at [167, 5] on input "text" at bounding box center [174, 12] width 181 height 16
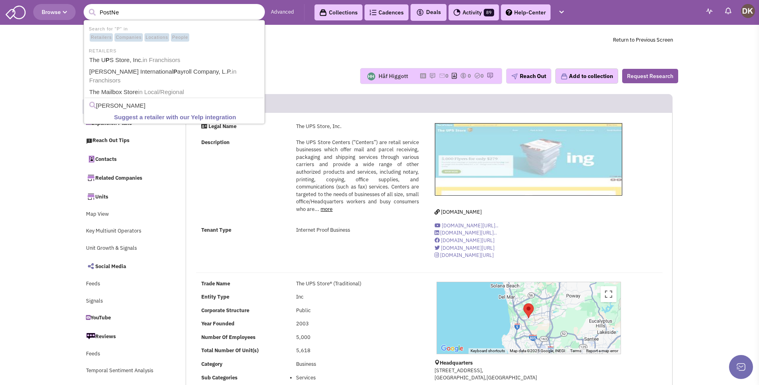
type input "PostNet"
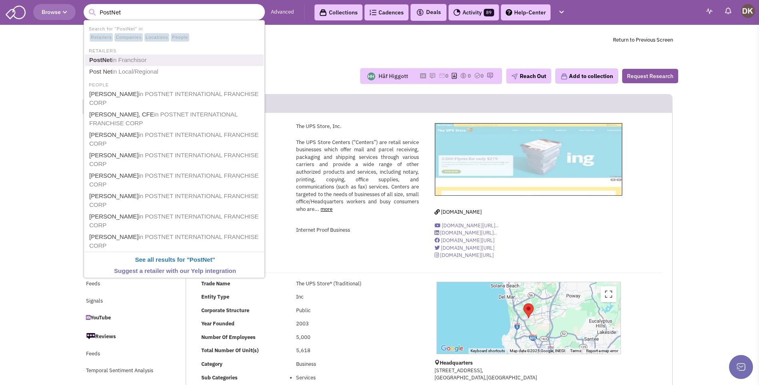
click at [112, 63] on span "in Franchisor" at bounding box center [129, 59] width 35 height 7
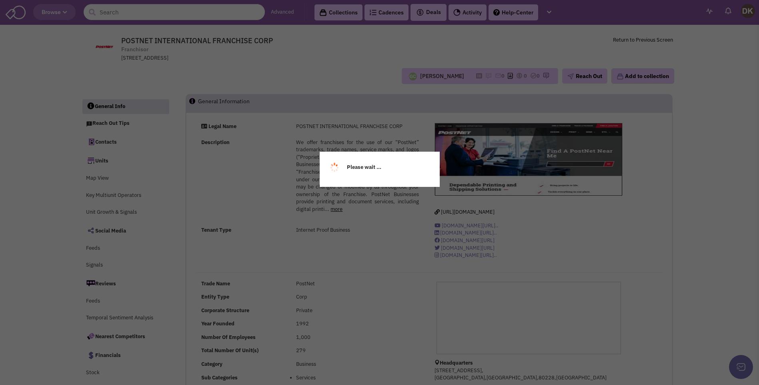
select select
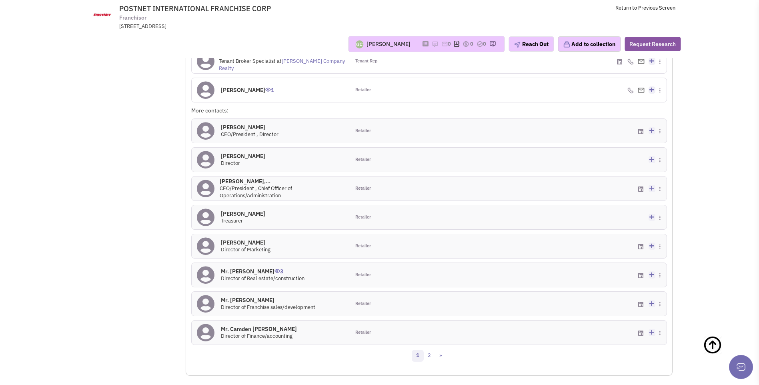
scroll to position [681, 0]
click at [204, 276] on icon at bounding box center [206, 274] width 18 height 18
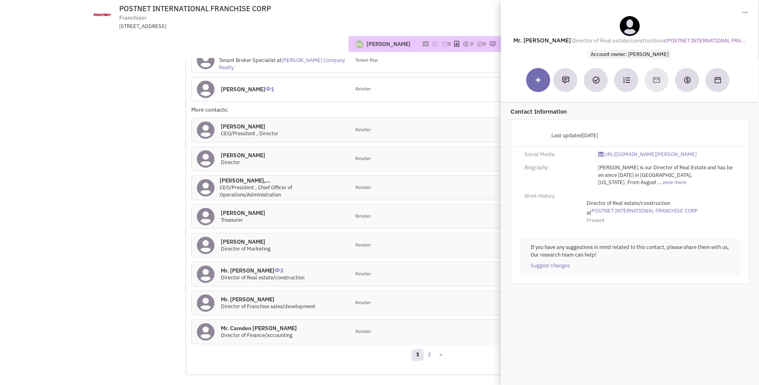
click at [405, 276] on div "Retailer" at bounding box center [389, 274] width 79 height 24
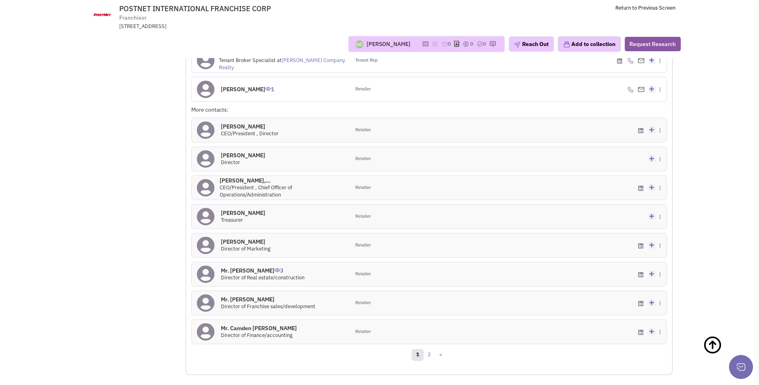
click at [205, 301] on icon at bounding box center [206, 303] width 18 height 18
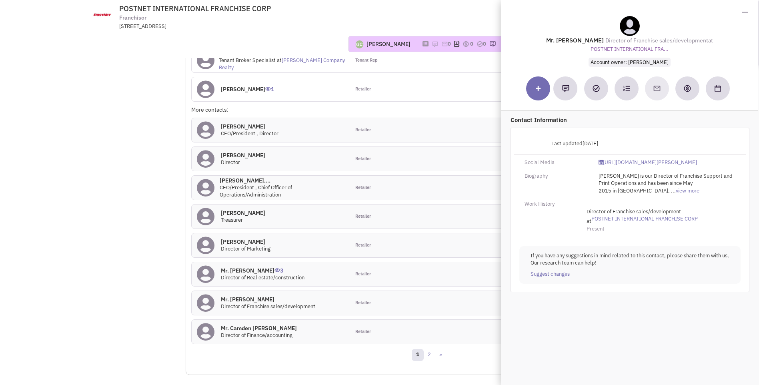
click at [211, 299] on icon at bounding box center [206, 303] width 18 height 18
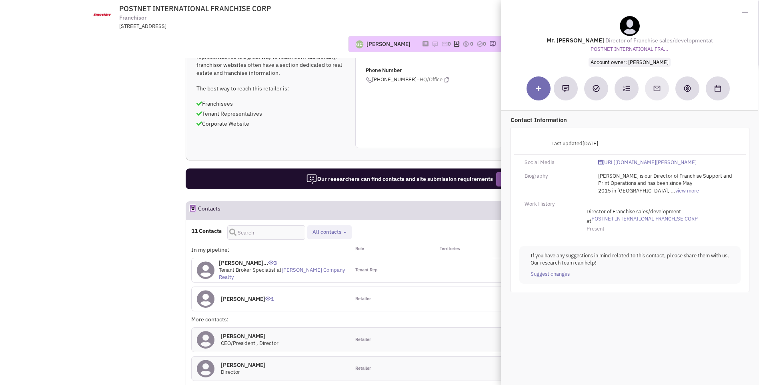
scroll to position [441, 0]
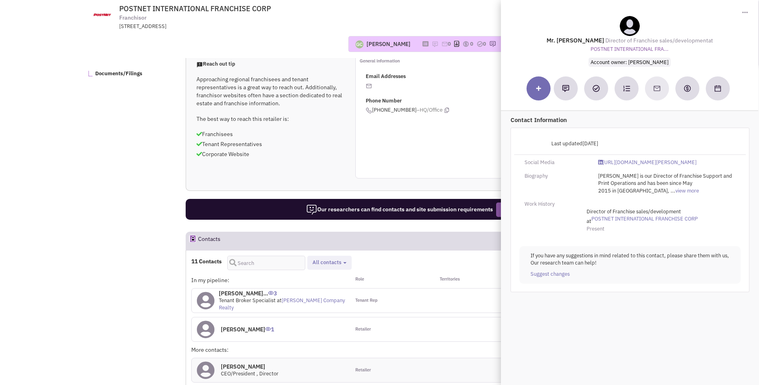
click at [298, 33] on div "Guillaume Chetail No note found! 0 0 0 Reach Out Add to collection" at bounding box center [379, 44] width 613 height 28
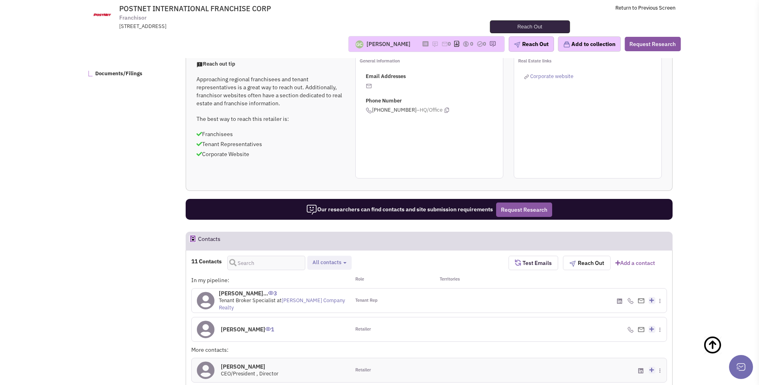
click at [530, 48] on button "Reach Out" at bounding box center [531, 43] width 45 height 15
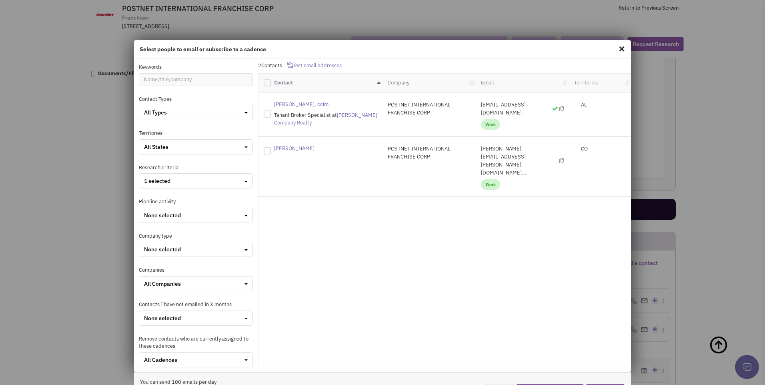
click at [617, 51] on span at bounding box center [622, 48] width 10 height 13
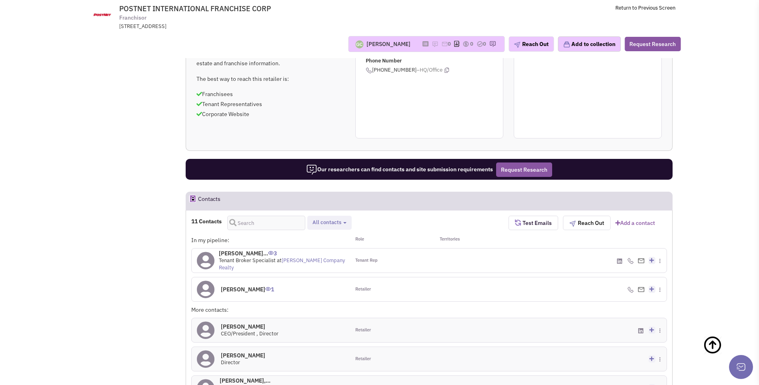
scroll to position [521, 0]
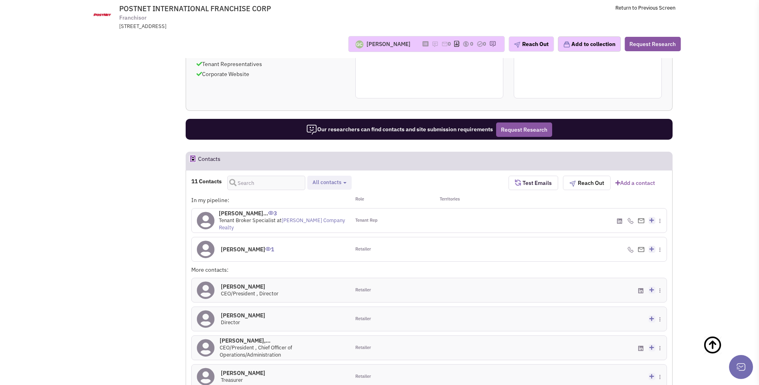
click at [204, 221] on icon at bounding box center [206, 221] width 18 height 18
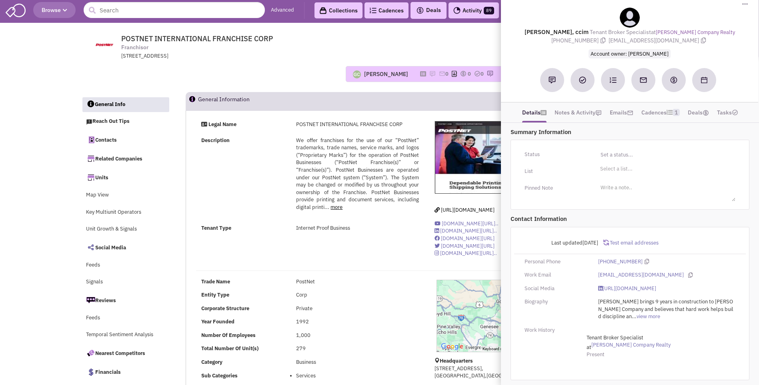
scroll to position [0, 0]
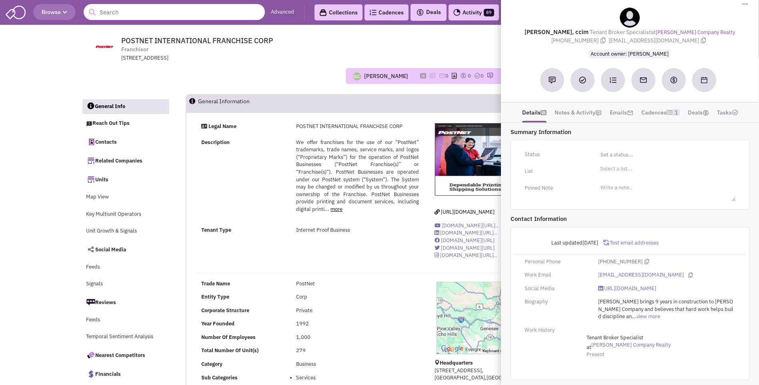
drag, startPoint x: 141, startPoint y: 8, endPoint x: 139, endPoint y: 14, distance: 6.2
click at [140, 12] on input "text" at bounding box center [174, 12] width 181 height 16
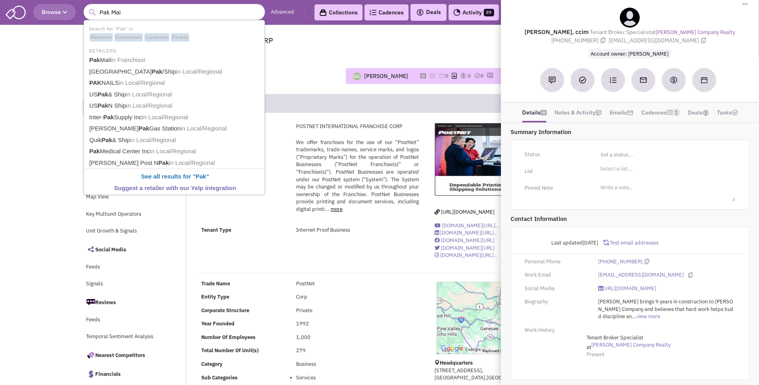
type input "Pak Mail"
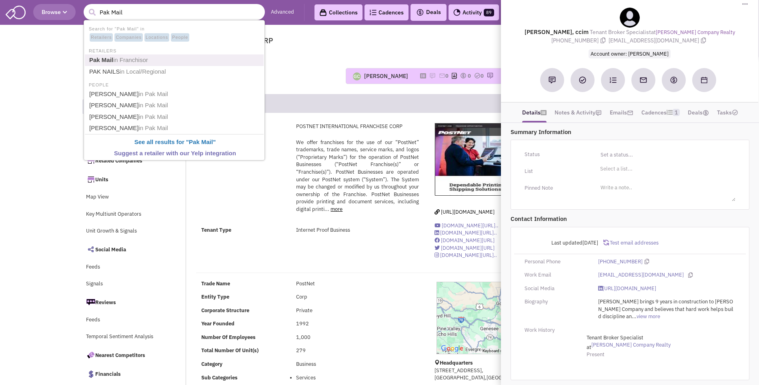
click at [117, 58] on span "in Franchisor" at bounding box center [130, 59] width 35 height 7
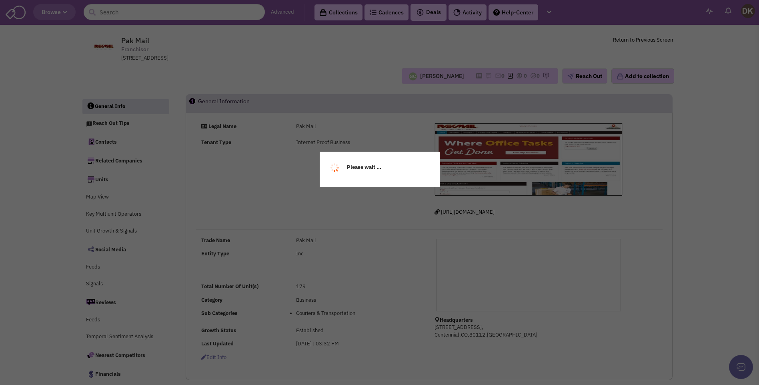
select select
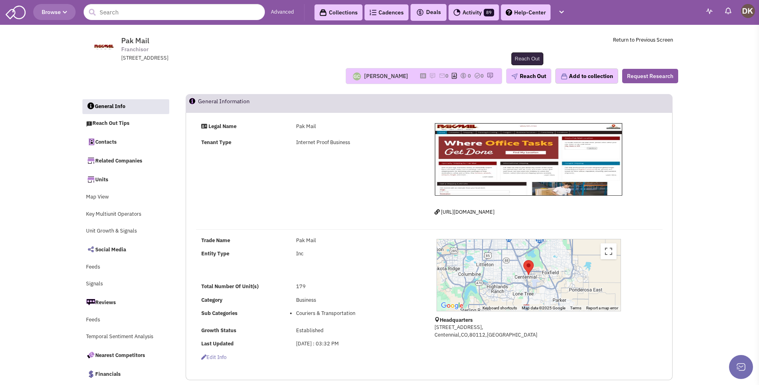
click at [534, 74] on button "Reach Out" at bounding box center [528, 75] width 45 height 15
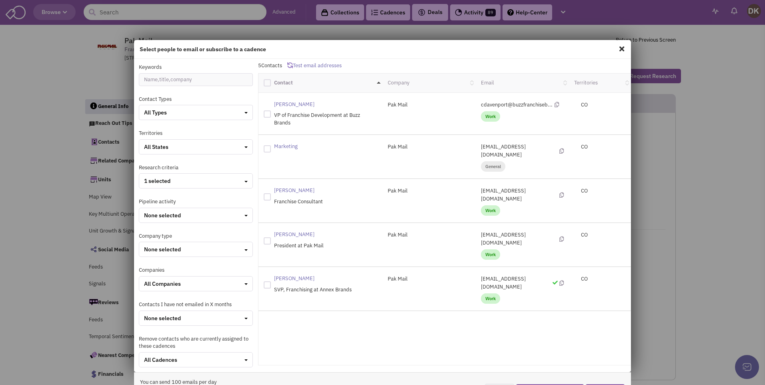
click at [301, 105] on spn "[PERSON_NAME]" at bounding box center [294, 104] width 40 height 7
click at [618, 50] on span at bounding box center [622, 48] width 10 height 13
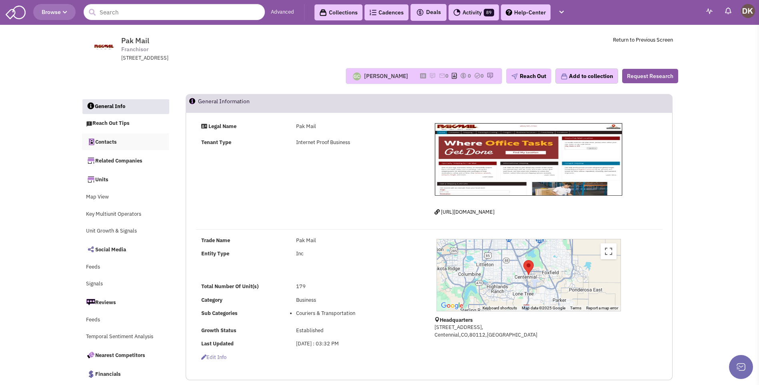
click at [108, 143] on link "Contacts" at bounding box center [125, 141] width 87 height 17
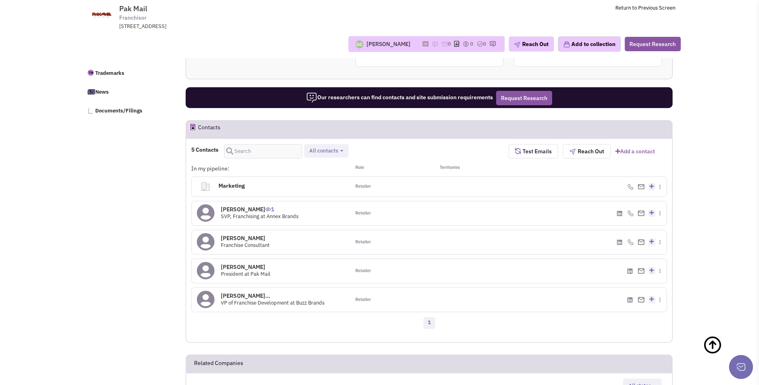
scroll to position [444, 0]
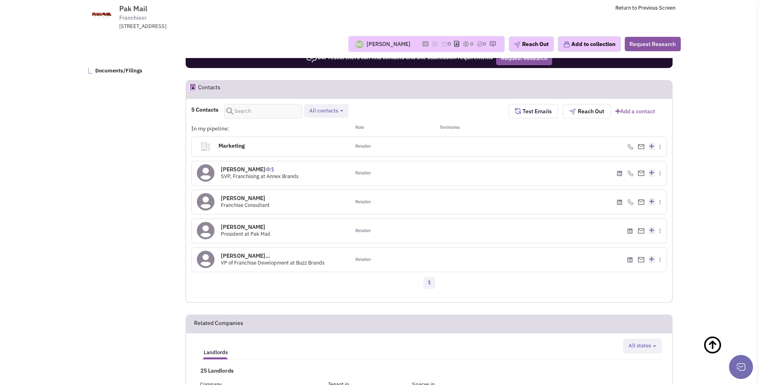
click at [207, 174] on icon at bounding box center [206, 173] width 18 height 18
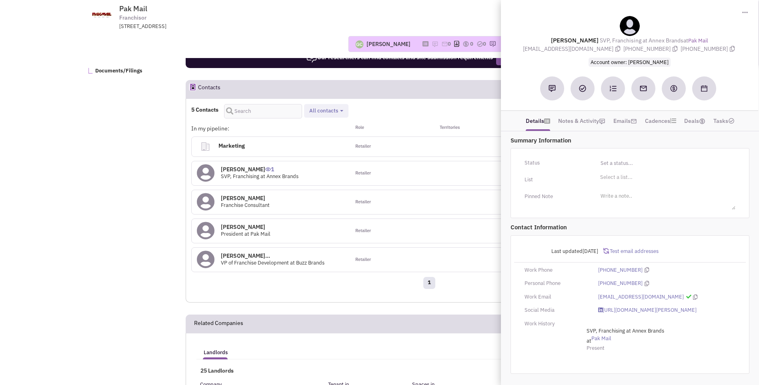
drag, startPoint x: 559, startPoint y: 37, endPoint x: 721, endPoint y: 49, distance: 162.6
click at [721, 49] on div "[PERSON_NAME] SVP, Franchising at Annex Brands at Pak Mail [EMAIL_ADDRESS][DOMA…" at bounding box center [629, 41] width 249 height 50
copy div "[PERSON_NAME] SVP, Franchising at Annex Brands at [GEOGRAPHIC_DATA][EMAIL_ADDRE…"
click at [551, 93] on button at bounding box center [552, 88] width 24 height 24
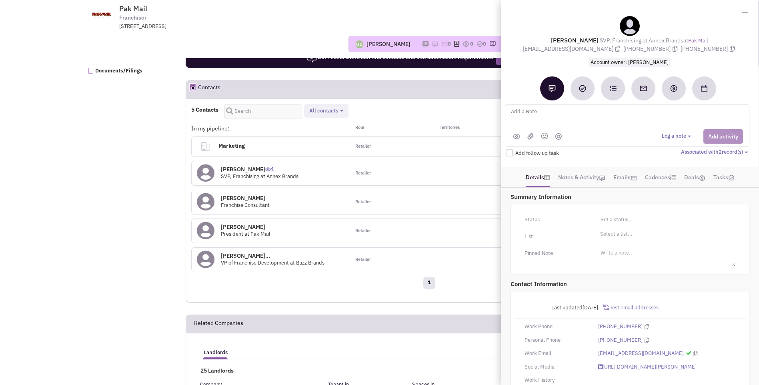
click at [530, 116] on textarea at bounding box center [609, 118] width 198 height 22
type textarea "NO notes or email activity. Placed vmx + sent email to [PERSON_NAME]"
click at [715, 138] on button "Add activity" at bounding box center [724, 136] width 40 height 14
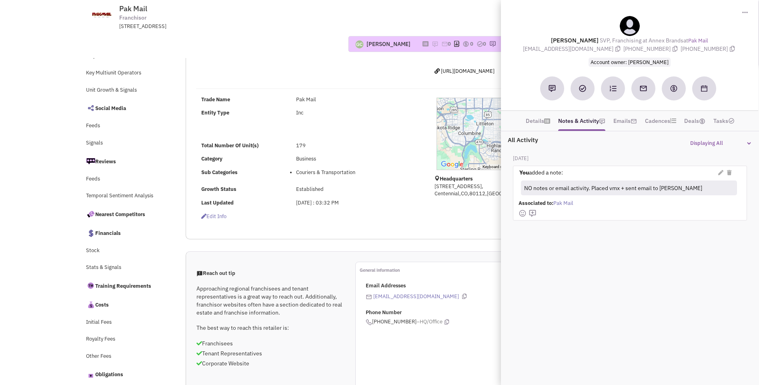
scroll to position [0, 0]
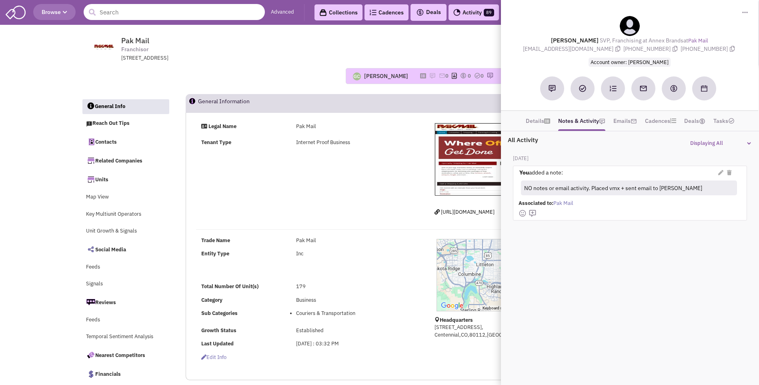
click at [147, 10] on input "text" at bounding box center [174, 12] width 181 height 16
click at [360, 151] on div "Legal Name Pak Mail Tenant Type Internet Proof Business" at bounding box center [310, 139] width 239 height 32
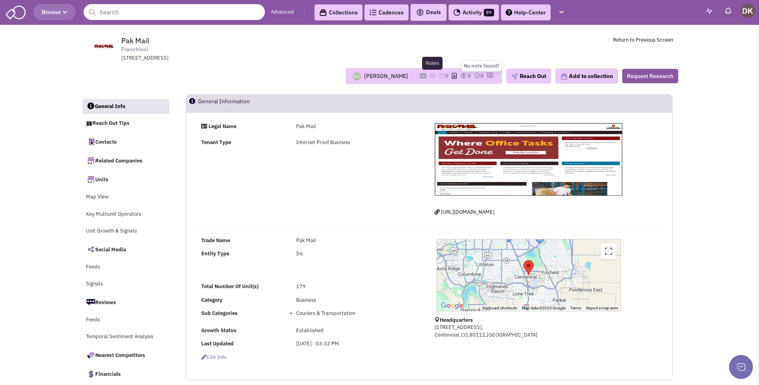
click at [430, 77] on img at bounding box center [433, 75] width 6 height 6
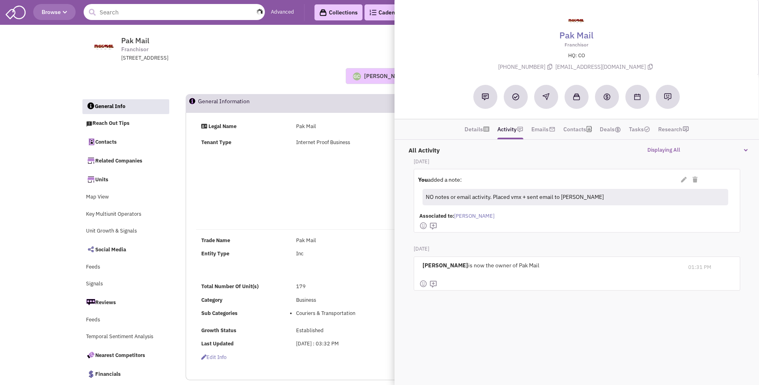
click at [150, 16] on input "text" at bounding box center [174, 12] width 181 height 16
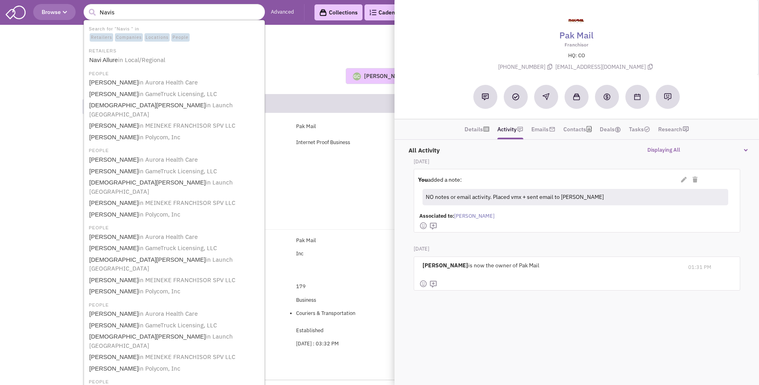
click at [378, 46] on td "Pak Mail Franchisor [STREET_ADDRESS] Return to Previous Screen" at bounding box center [401, 47] width 543 height 30
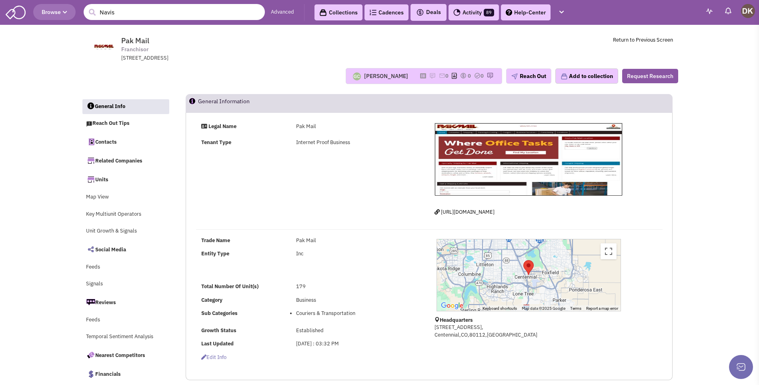
click at [114, 16] on input "Navis" at bounding box center [174, 12] width 181 height 16
type input "N"
click at [159, 15] on input "text" at bounding box center [174, 12] width 181 height 16
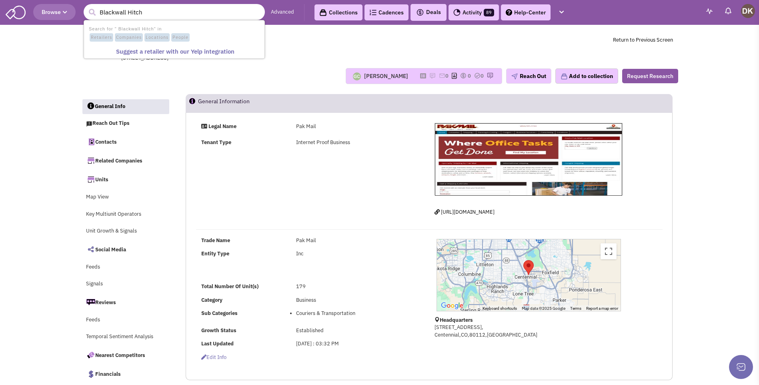
type input "Blackwall Hitch"
click at [86, 6] on button "submit" at bounding box center [92, 12] width 12 height 12
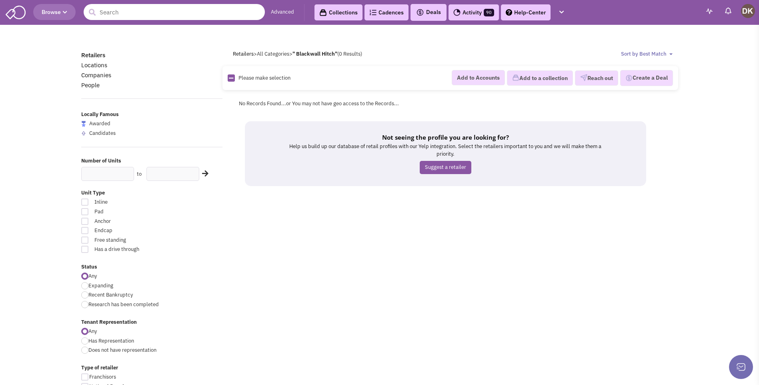
click at [135, 11] on input "text" at bounding box center [174, 12] width 181 height 16
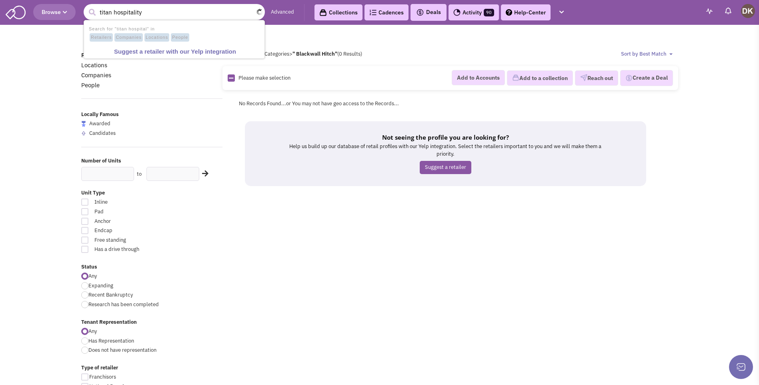
type input "titan hospitality"
click at [86, 6] on button "submit" at bounding box center [92, 12] width 12 height 12
